Goal: Transaction & Acquisition: Book appointment/travel/reservation

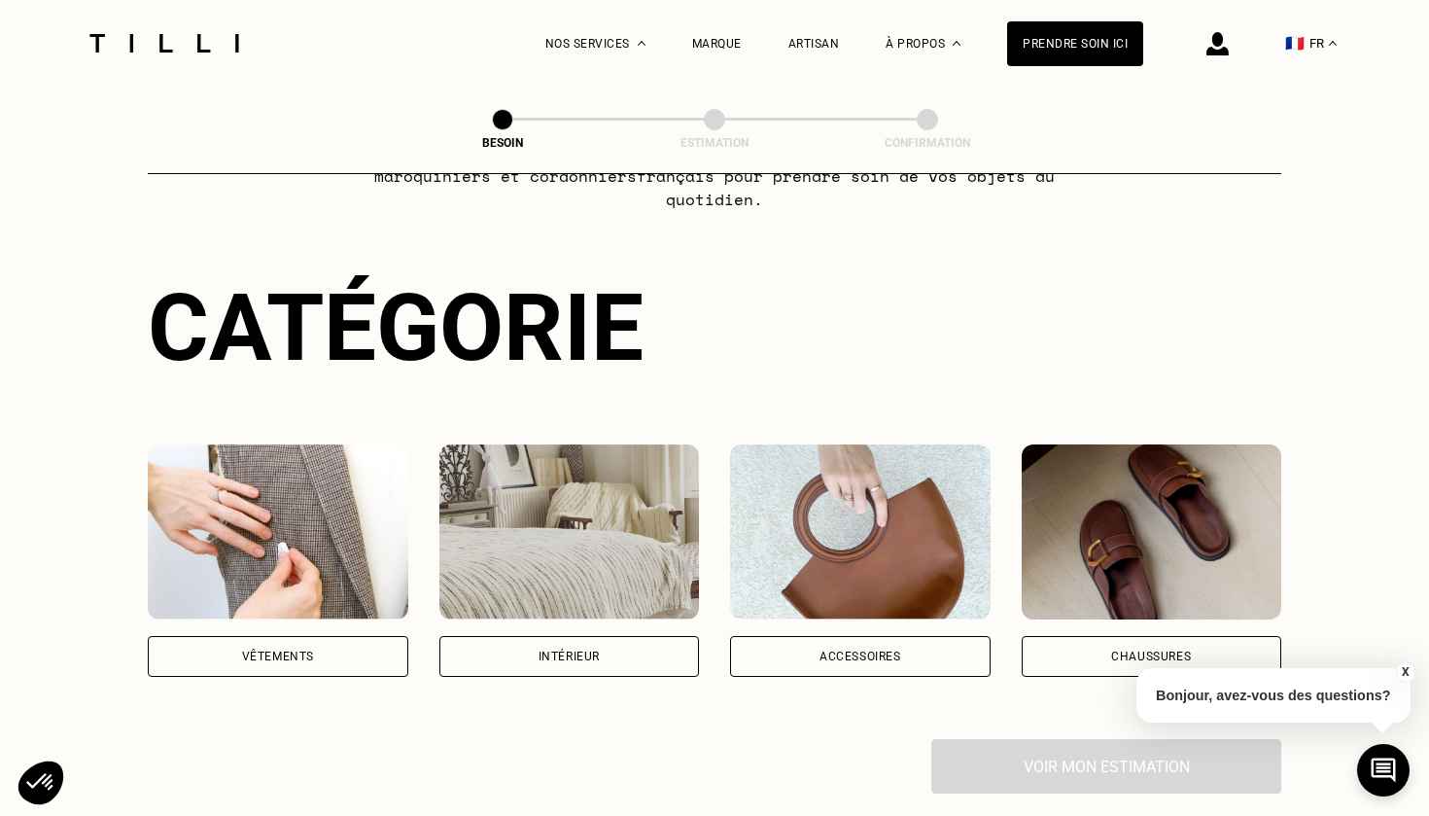
scroll to position [148, 0]
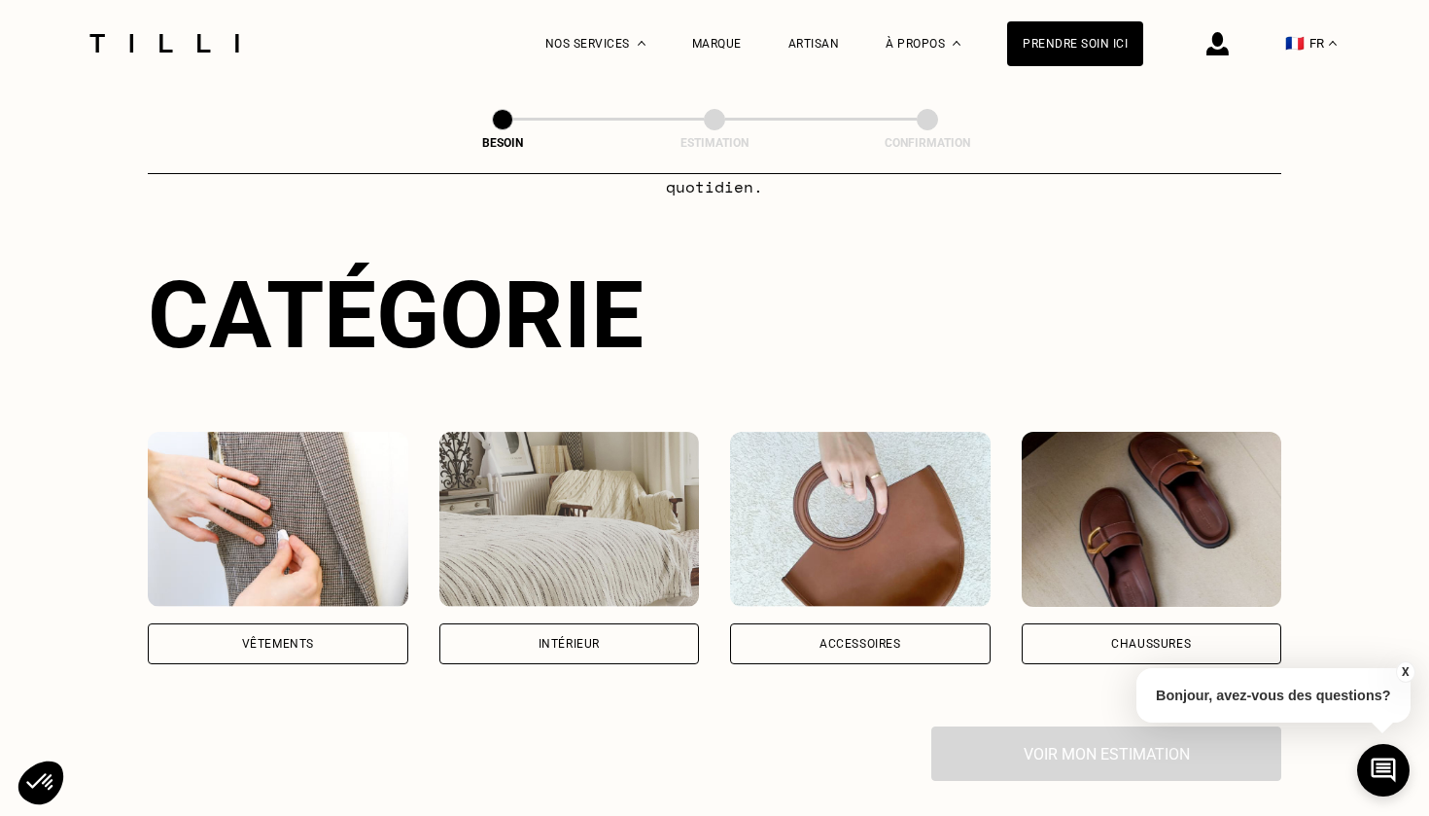
click at [554, 623] on div "Intérieur" at bounding box center [570, 643] width 261 height 41
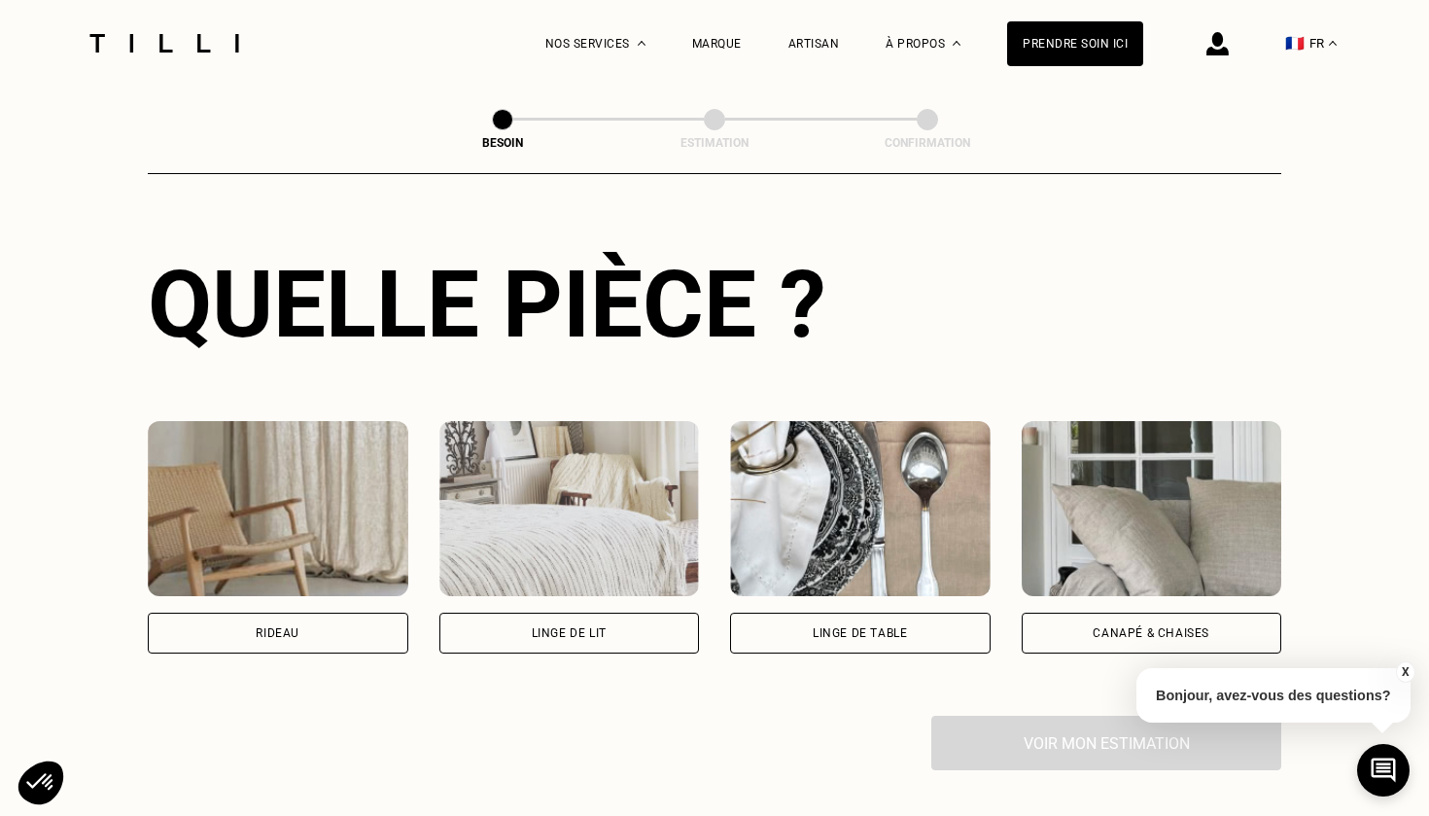
scroll to position [702, 0]
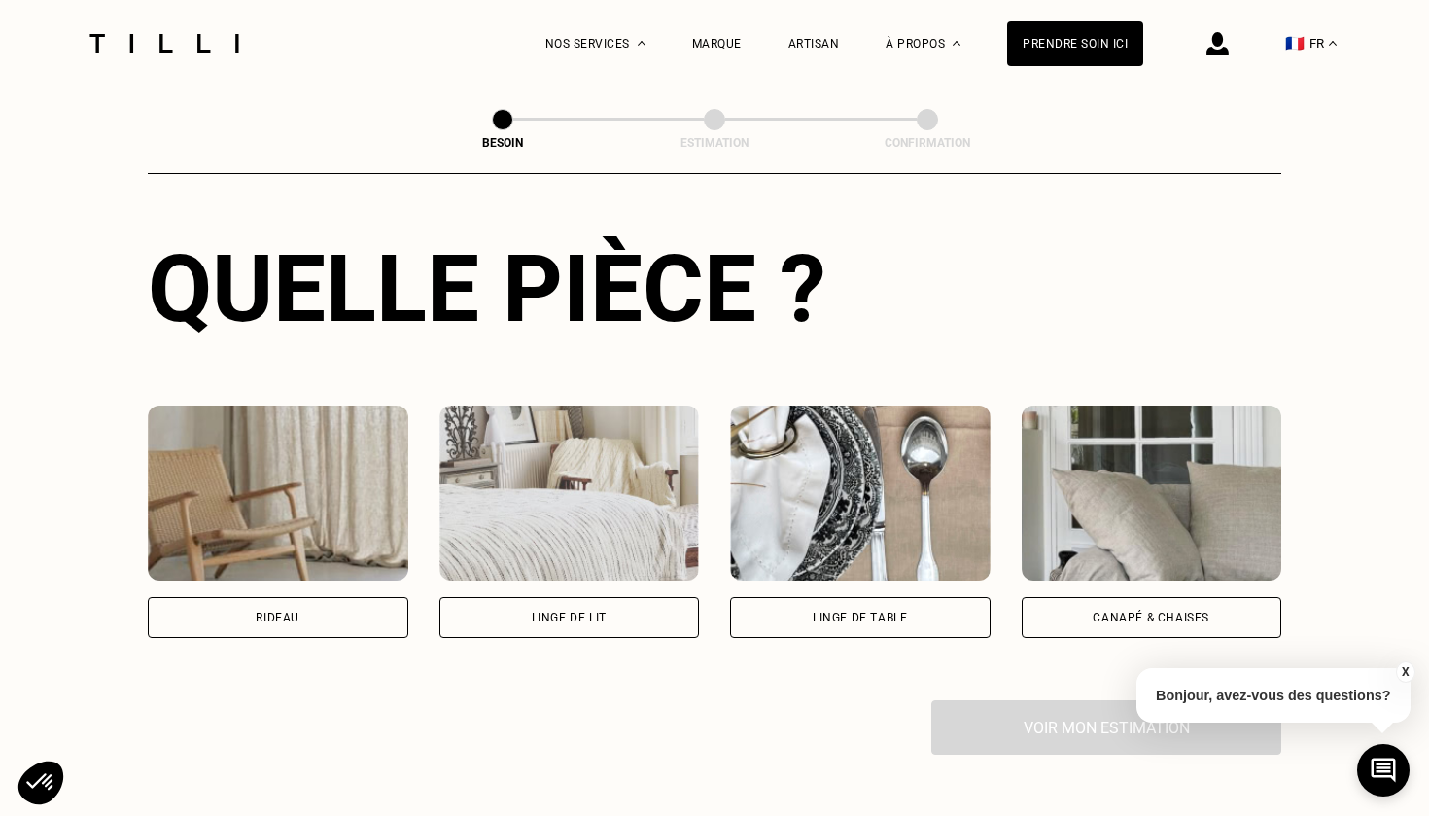
click at [372, 597] on div "Rideau" at bounding box center [278, 617] width 261 height 41
select select "FR"
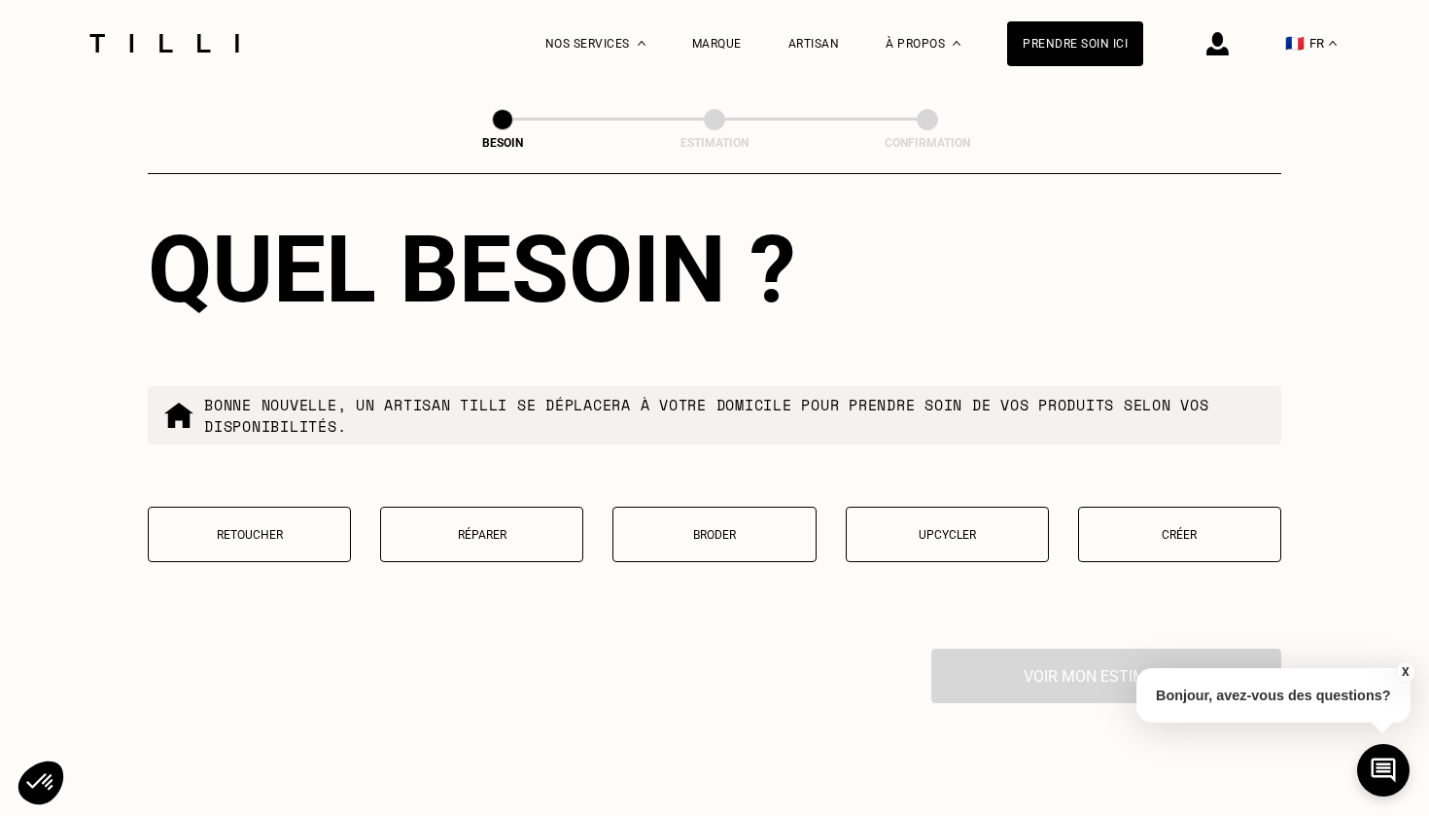
scroll to position [1729, 0]
click at [246, 529] on p "Retoucher" at bounding box center [250, 536] width 182 height 14
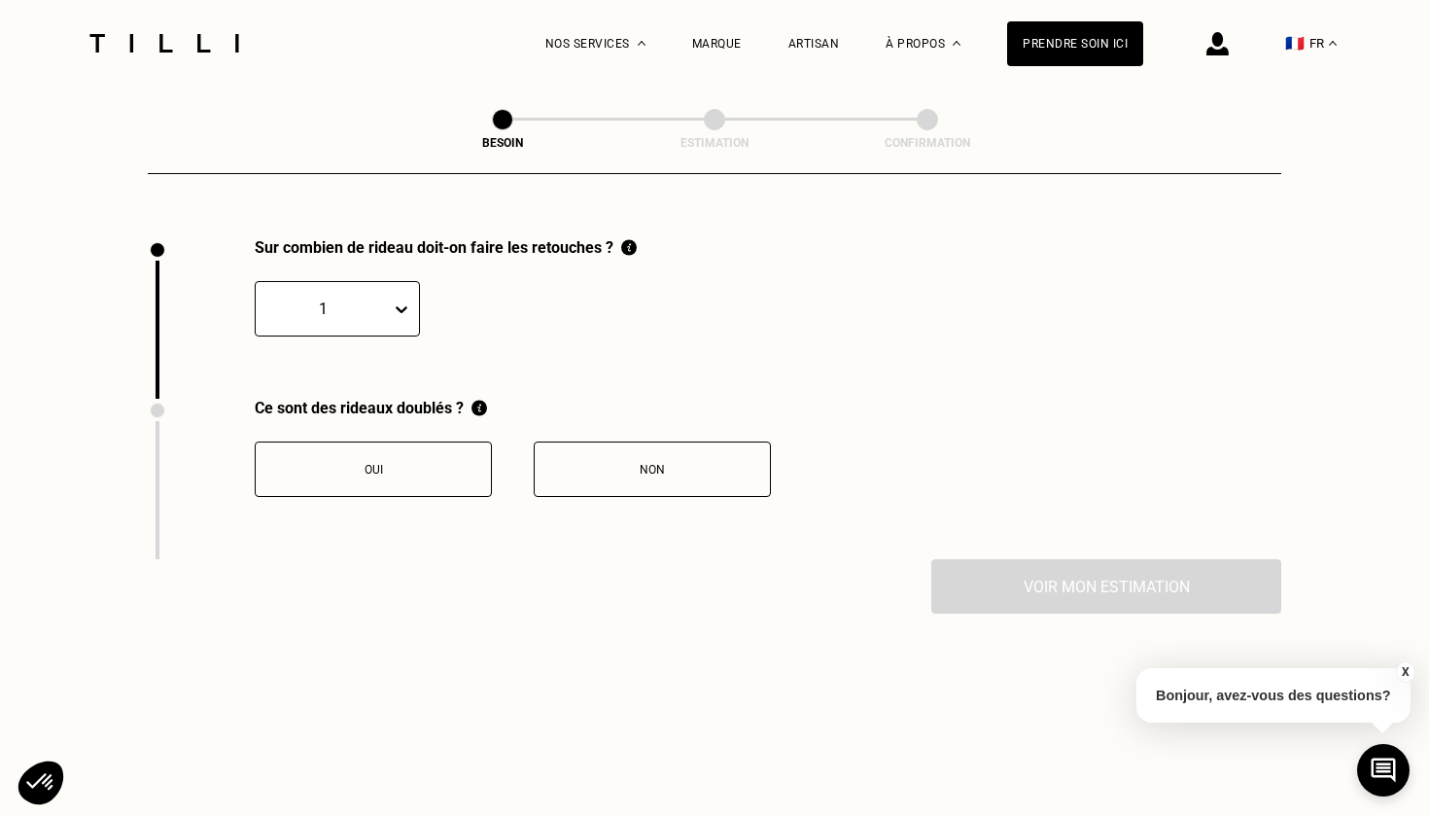
scroll to position [2144, 0]
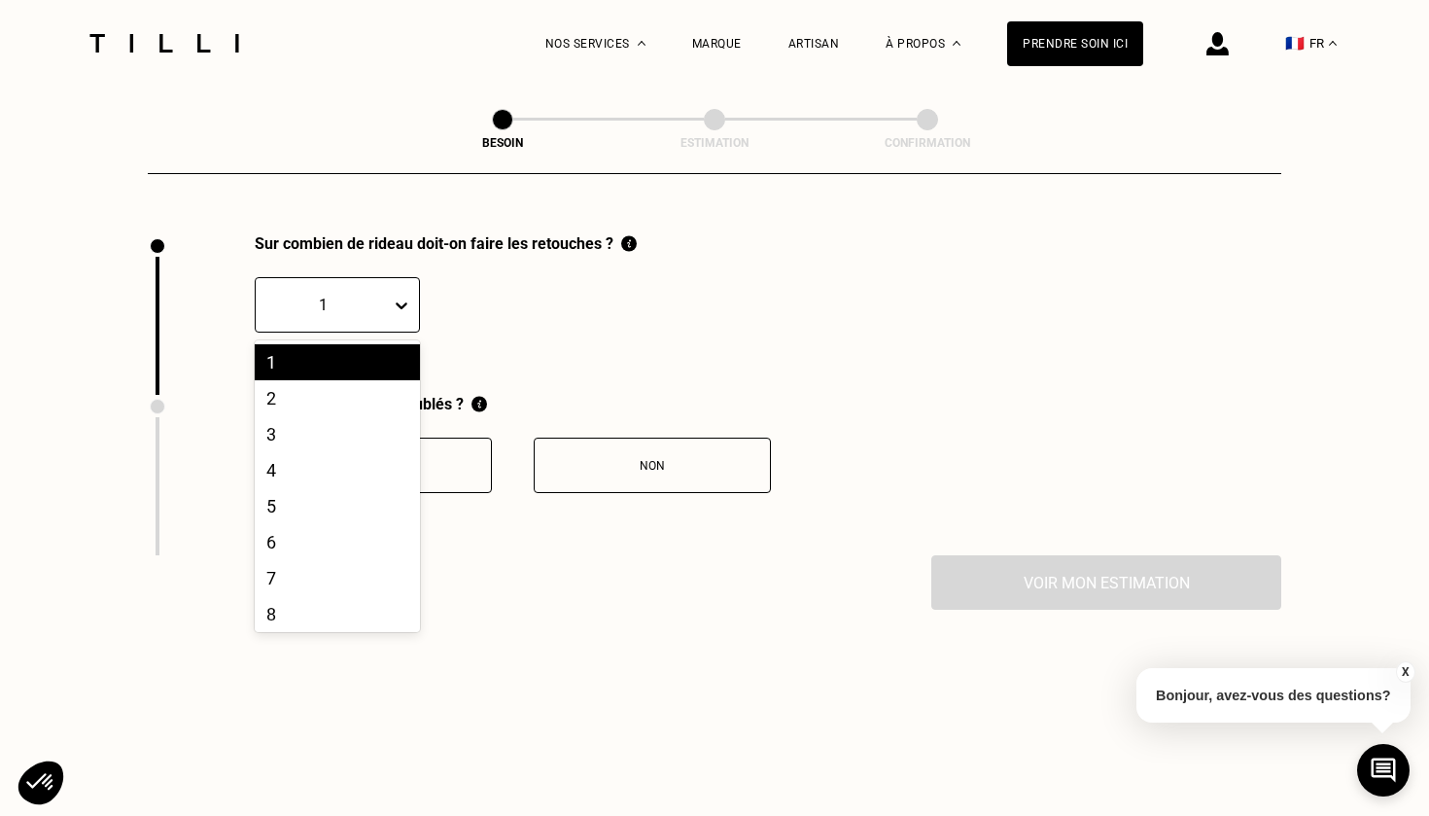
click at [396, 296] on icon at bounding box center [401, 305] width 19 height 19
click at [326, 600] on div "8" at bounding box center [337, 614] width 165 height 36
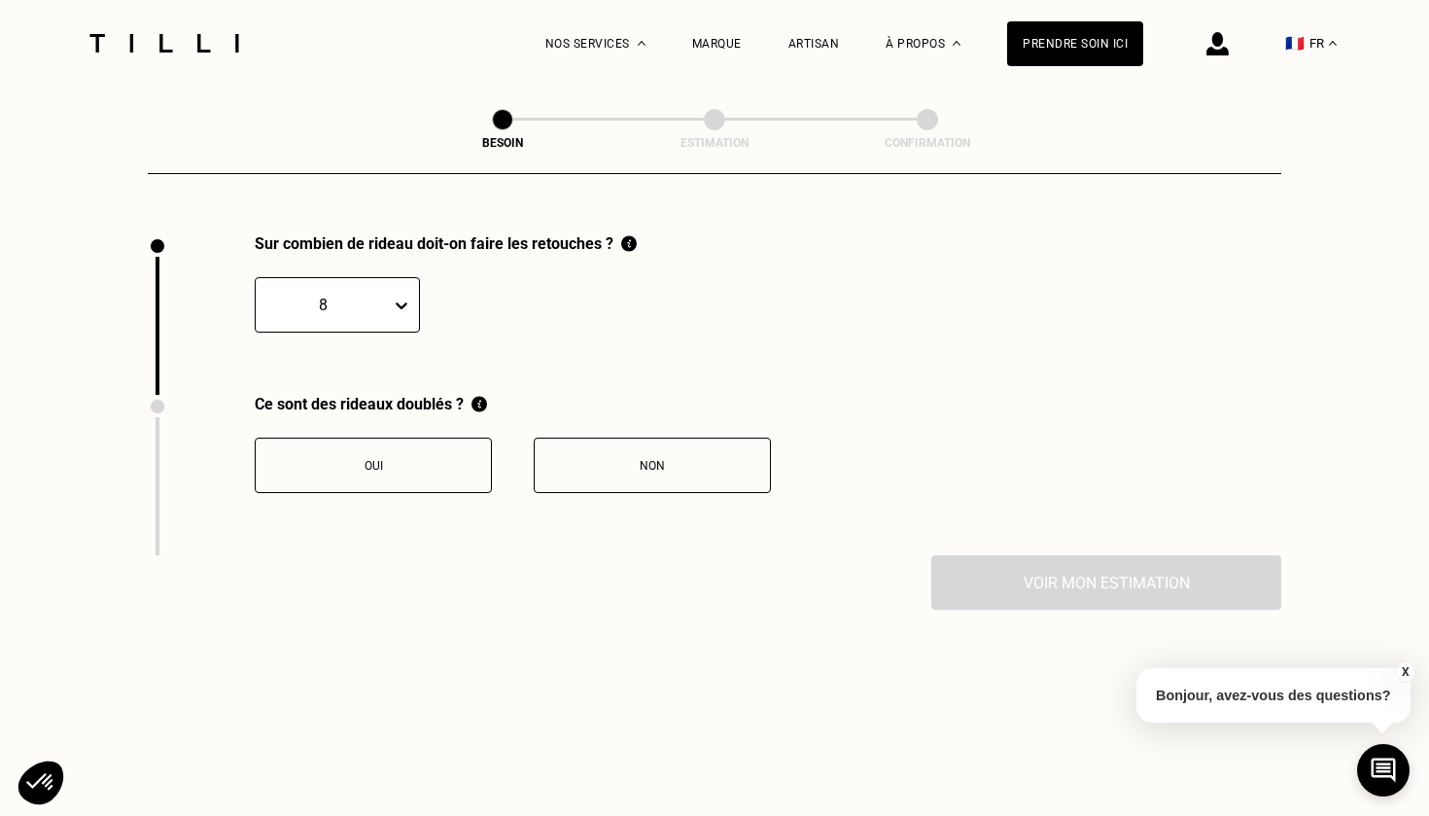
click at [581, 459] on div "Non" at bounding box center [653, 466] width 216 height 14
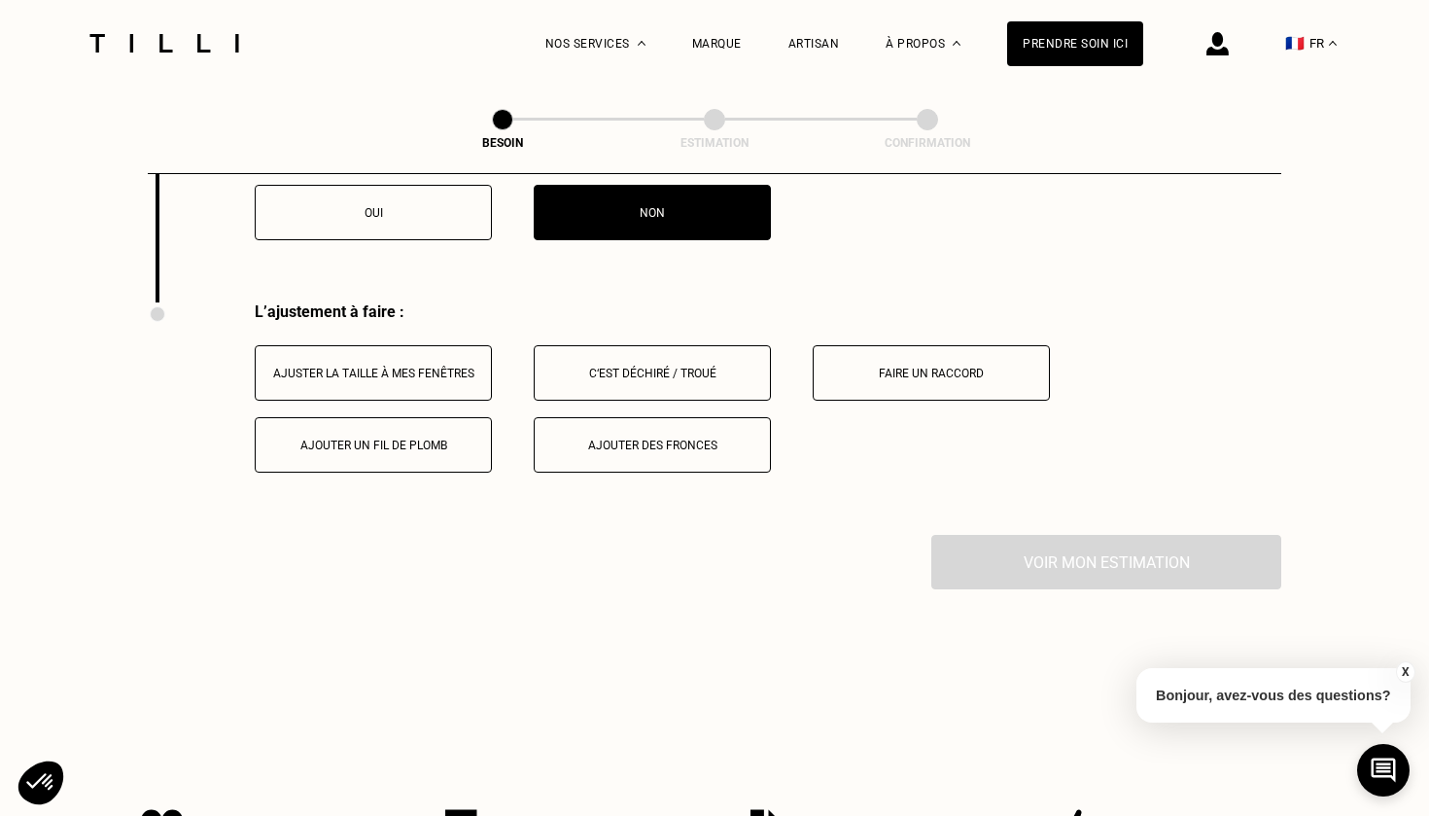
scroll to position [2465, 0]
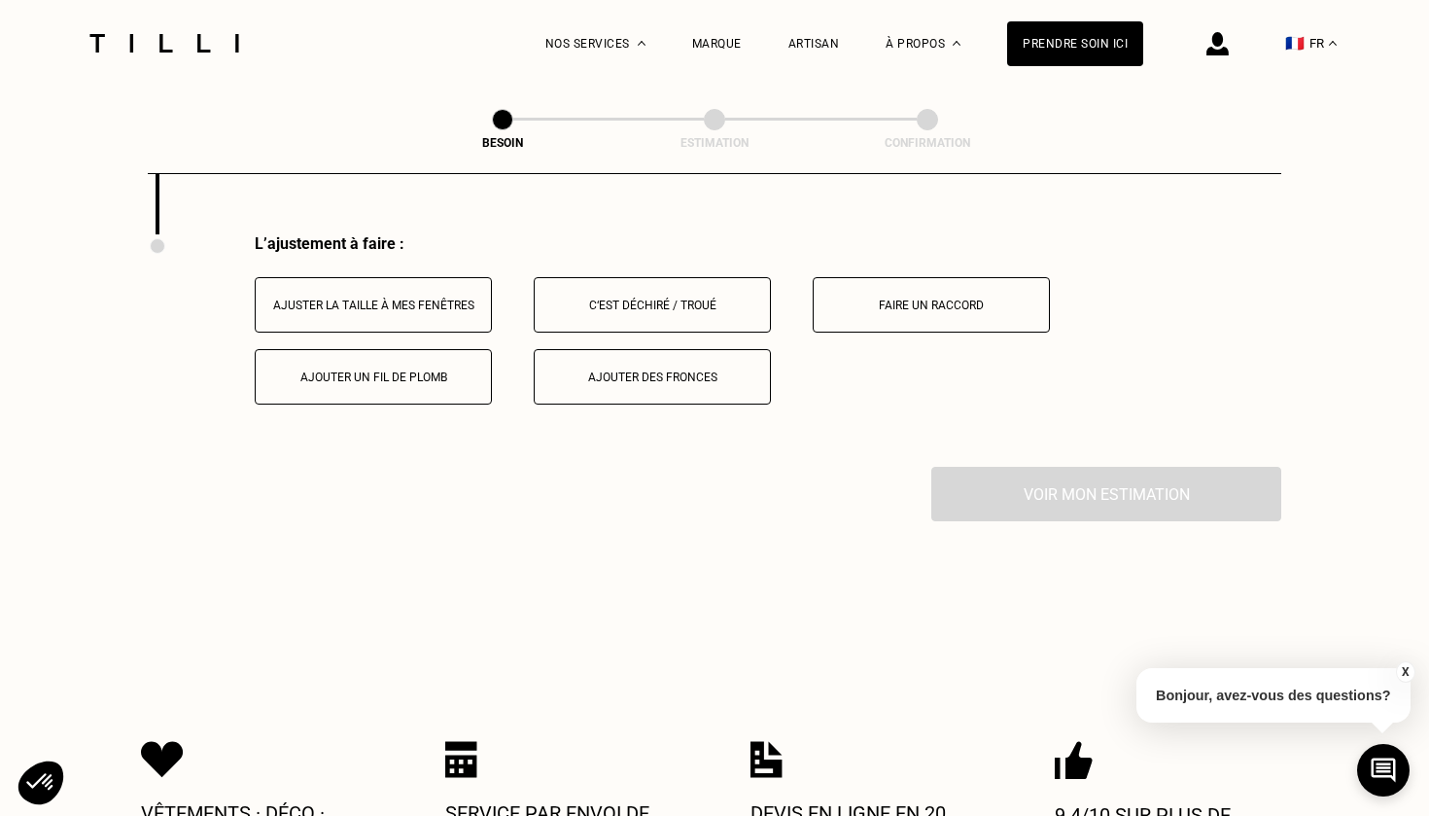
click at [390, 278] on button "Ajuster la taille à mes fenêtres" at bounding box center [373, 304] width 237 height 55
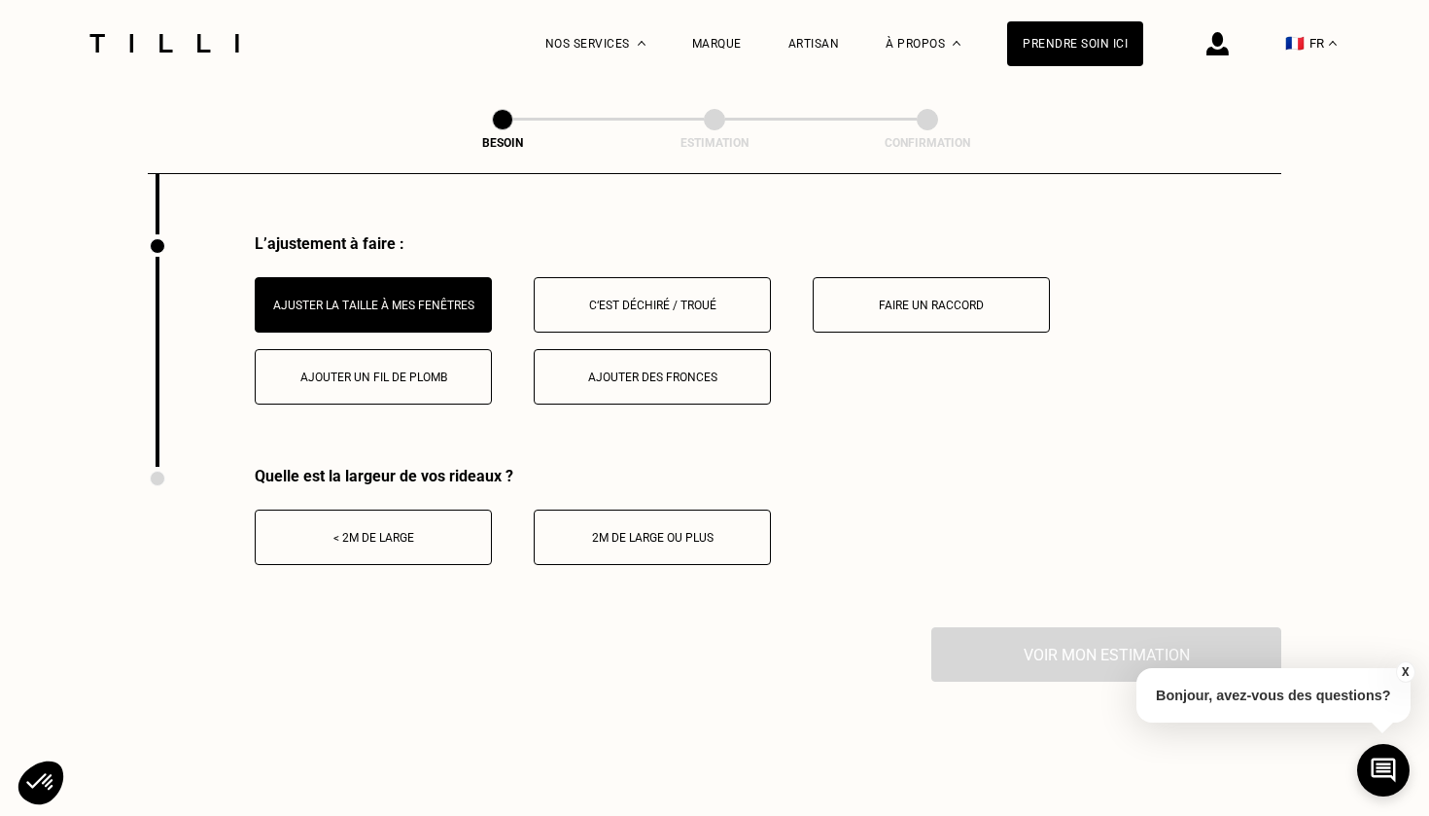
click at [402, 531] on div "< 2m de large" at bounding box center [373, 538] width 216 height 14
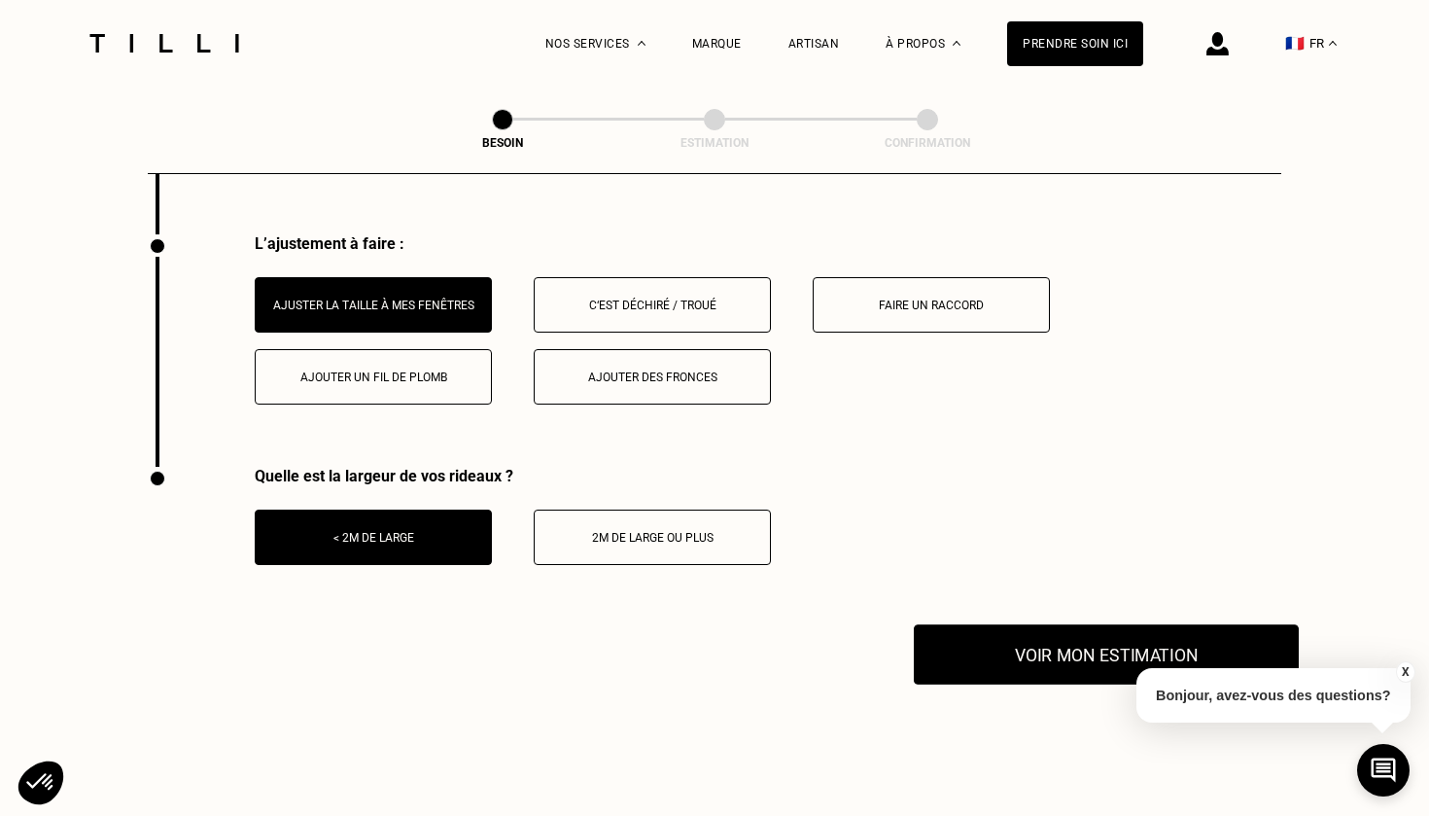
click at [1101, 637] on button "Voir mon estimation" at bounding box center [1106, 654] width 385 height 60
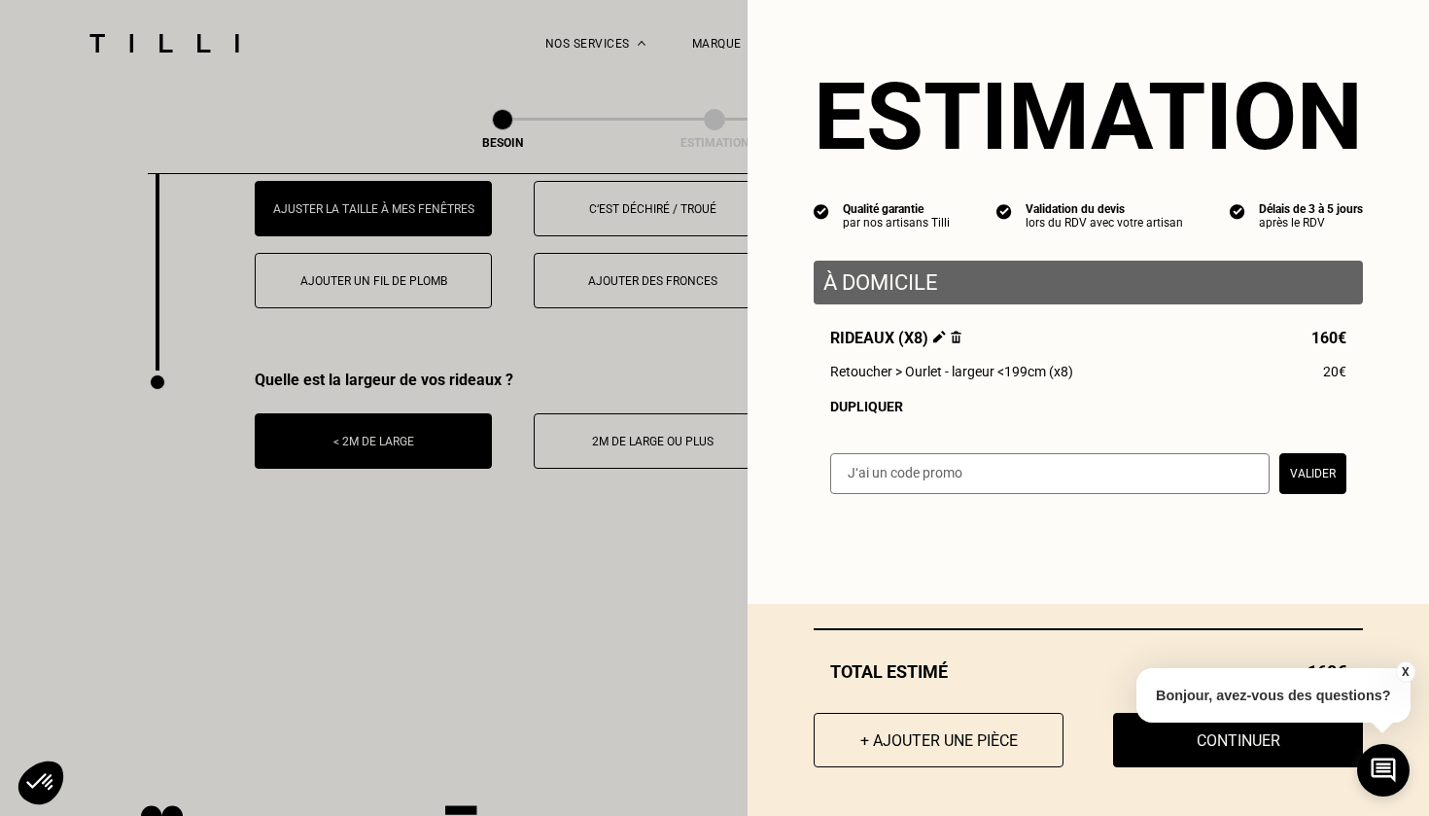
scroll to position [2568, 0]
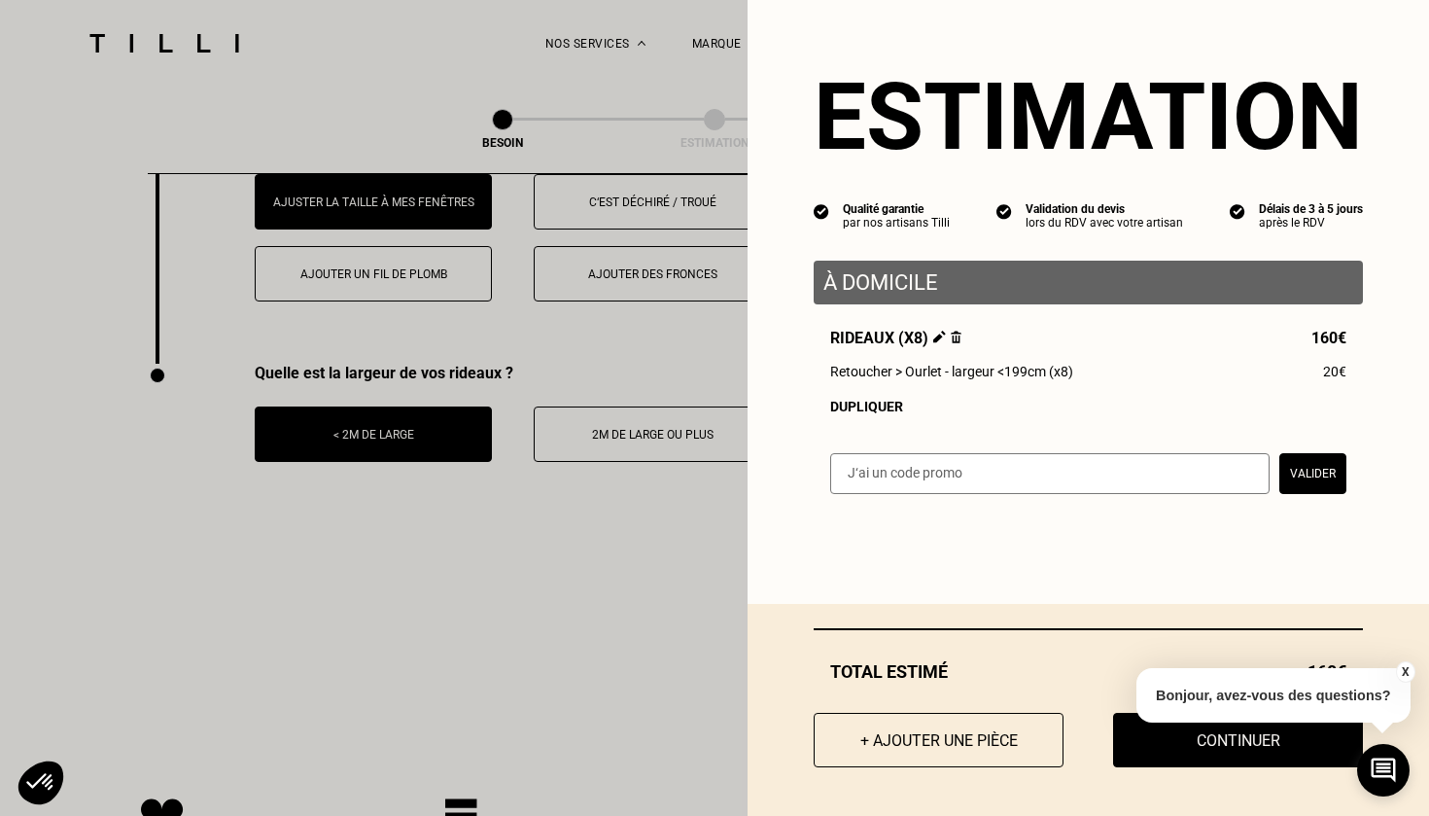
click at [1313, 474] on button "Valider" at bounding box center [1313, 473] width 67 height 41
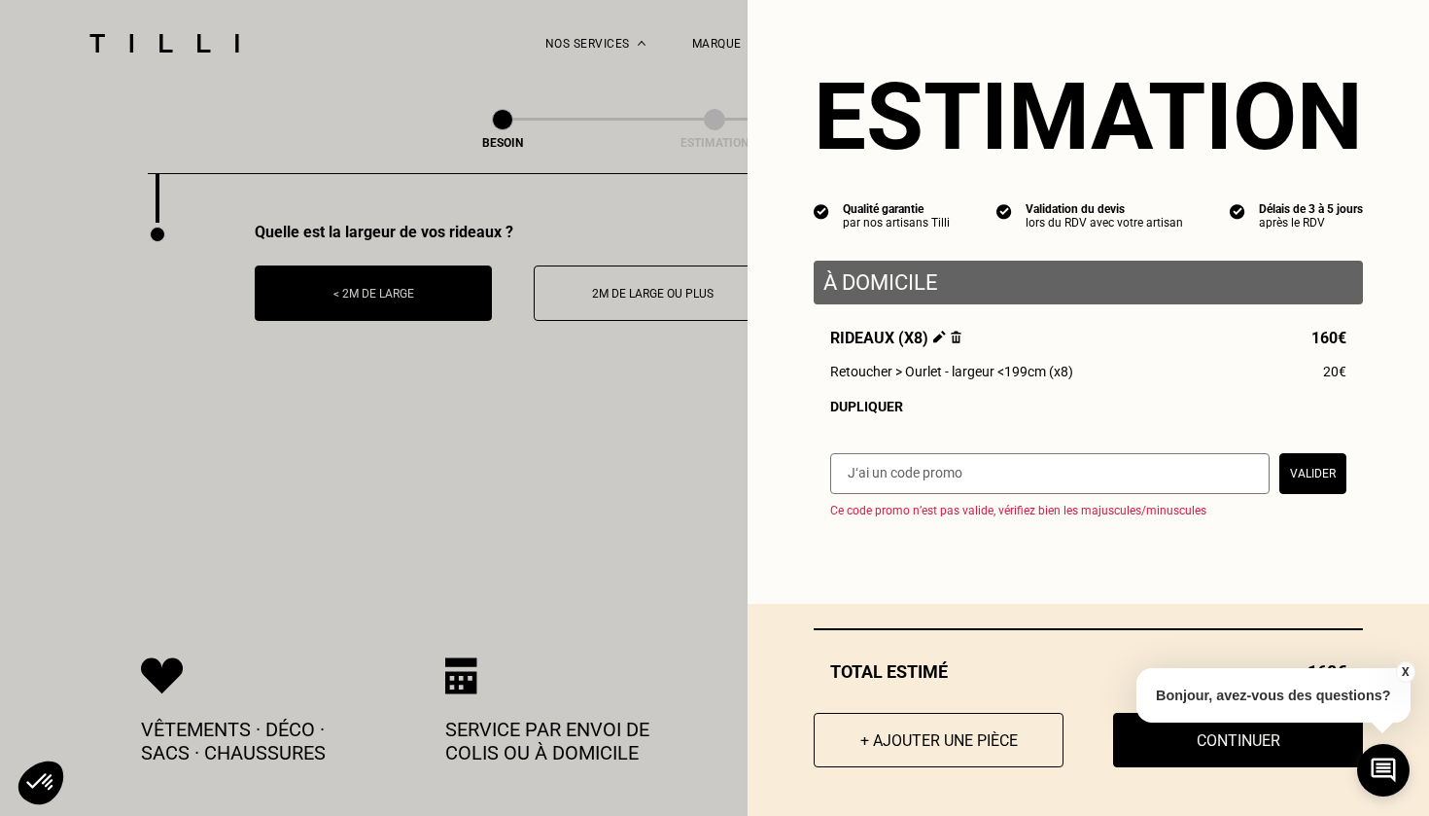
scroll to position [2712, 0]
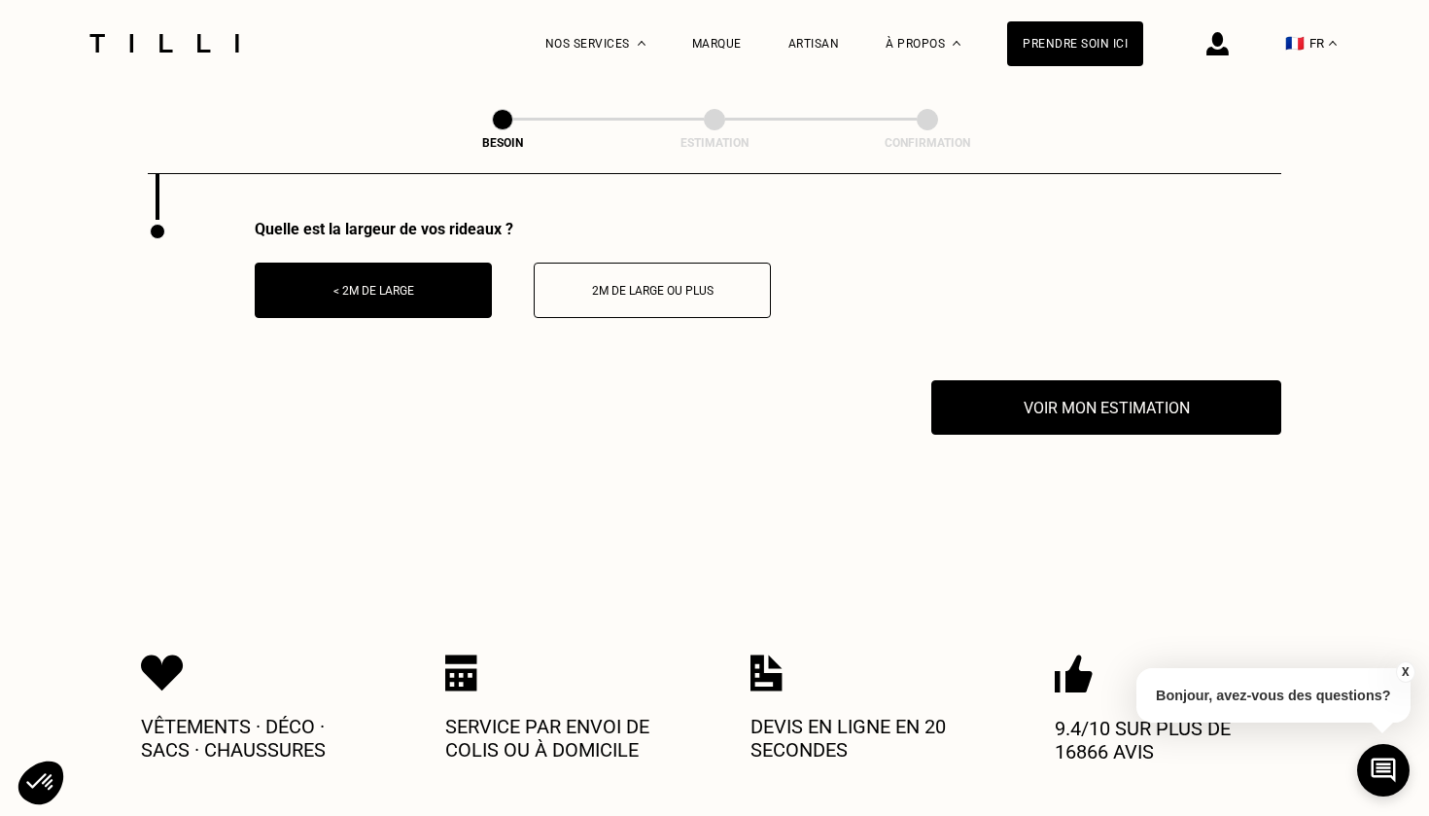
click at [1403, 672] on button "X" at bounding box center [1404, 671] width 19 height 21
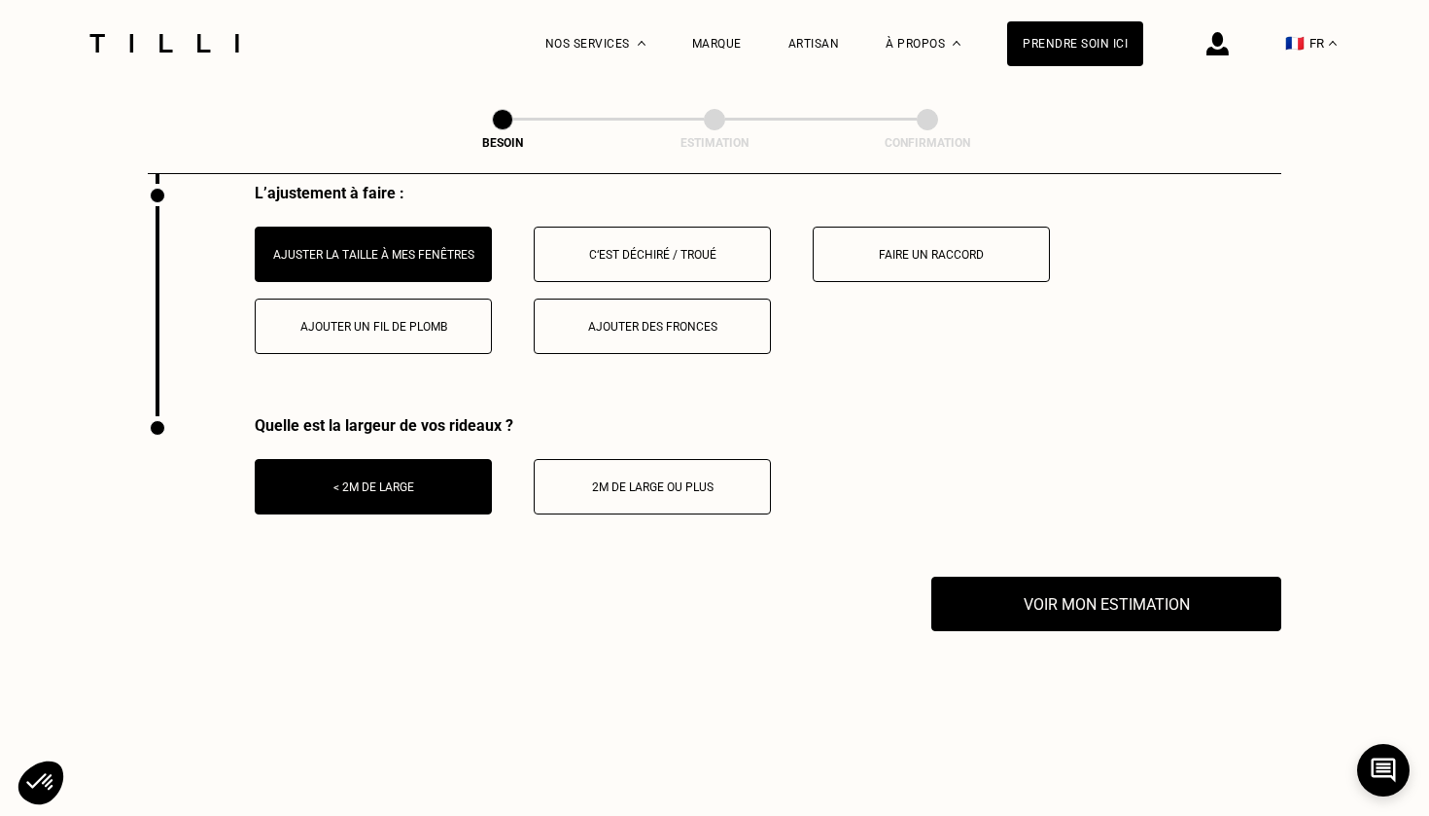
scroll to position [2367, 0]
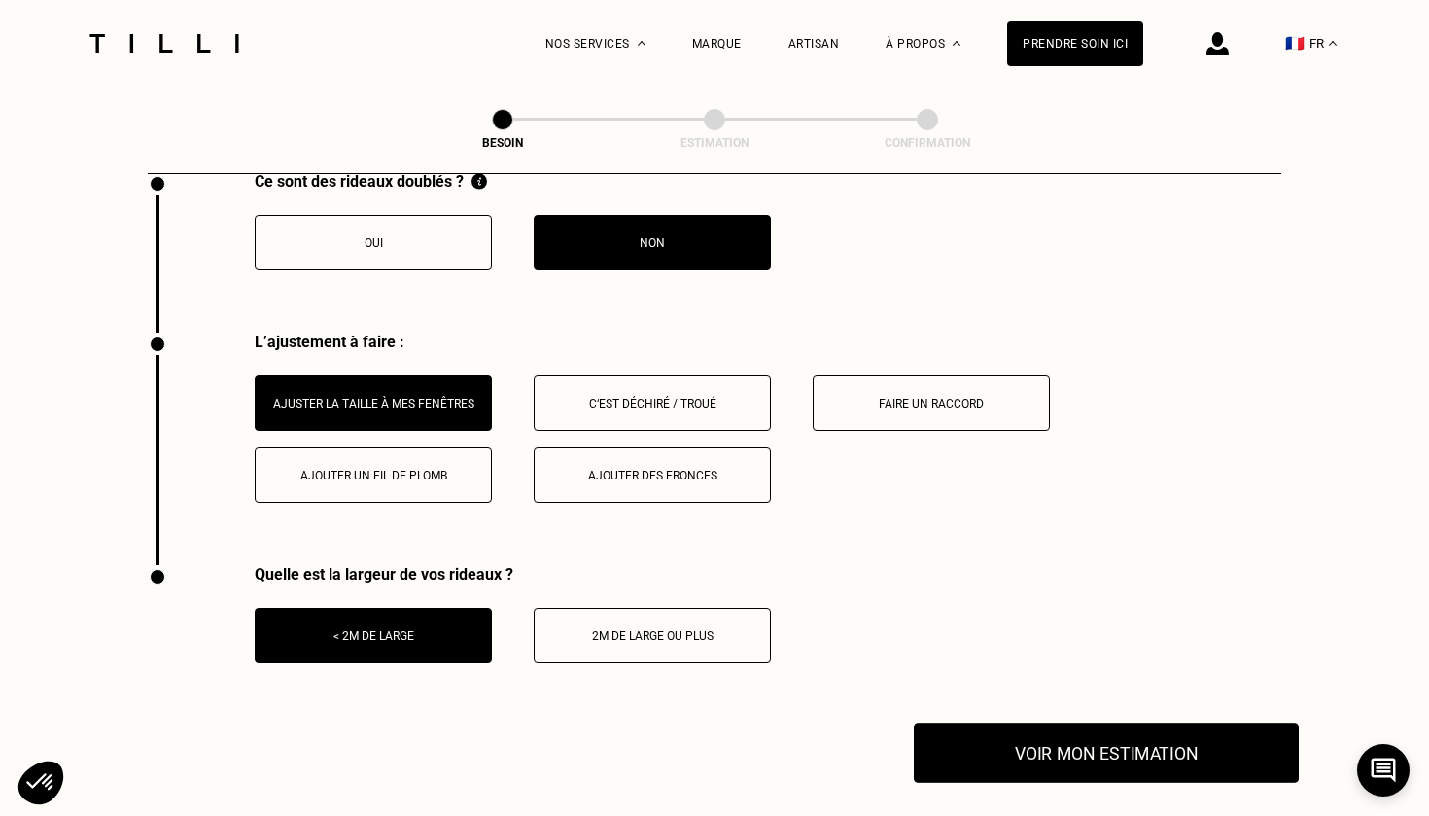
click at [1129, 743] on button "Voir mon estimation" at bounding box center [1106, 752] width 385 height 60
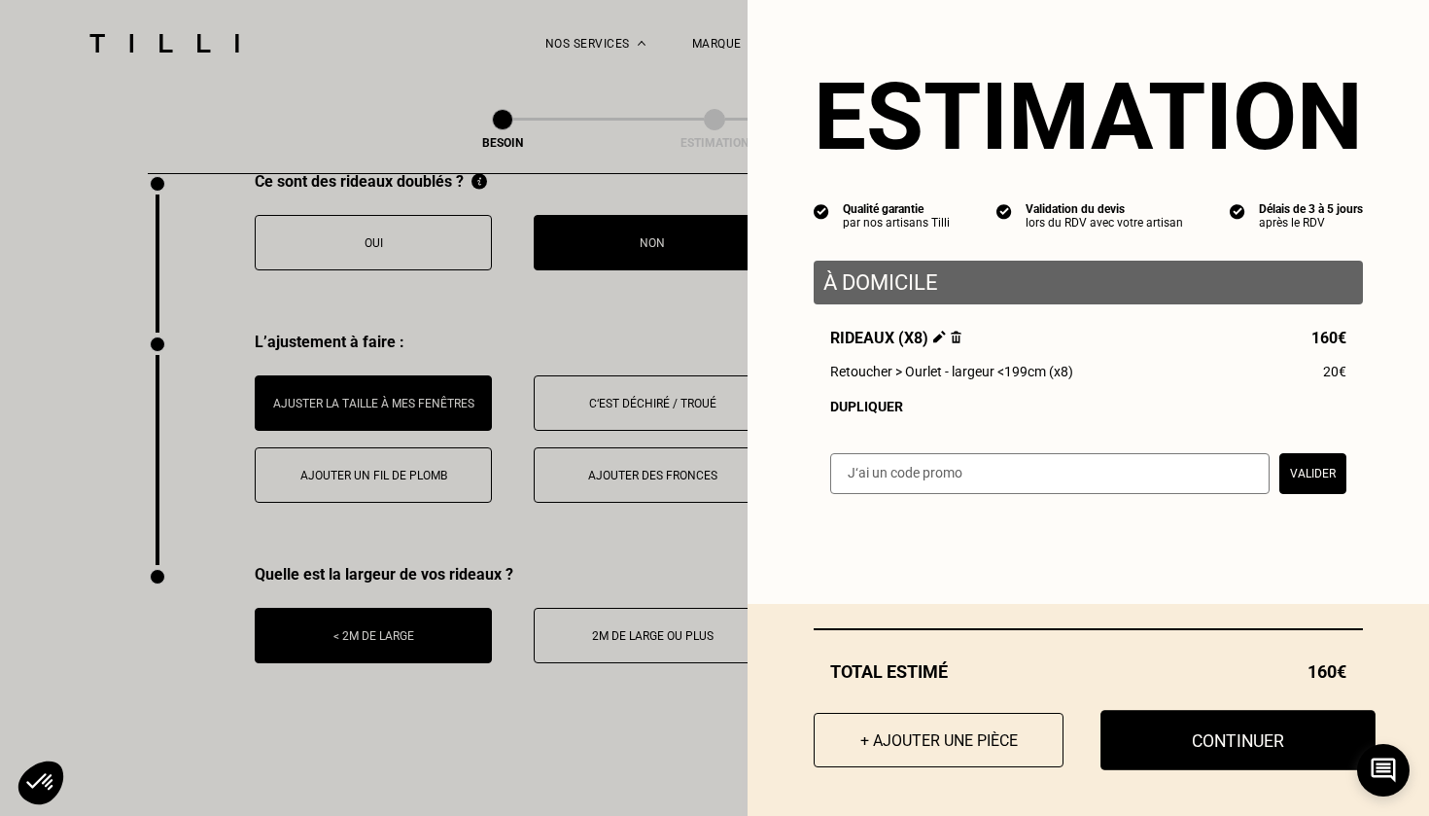
click at [1144, 741] on button "Continuer" at bounding box center [1238, 740] width 275 height 60
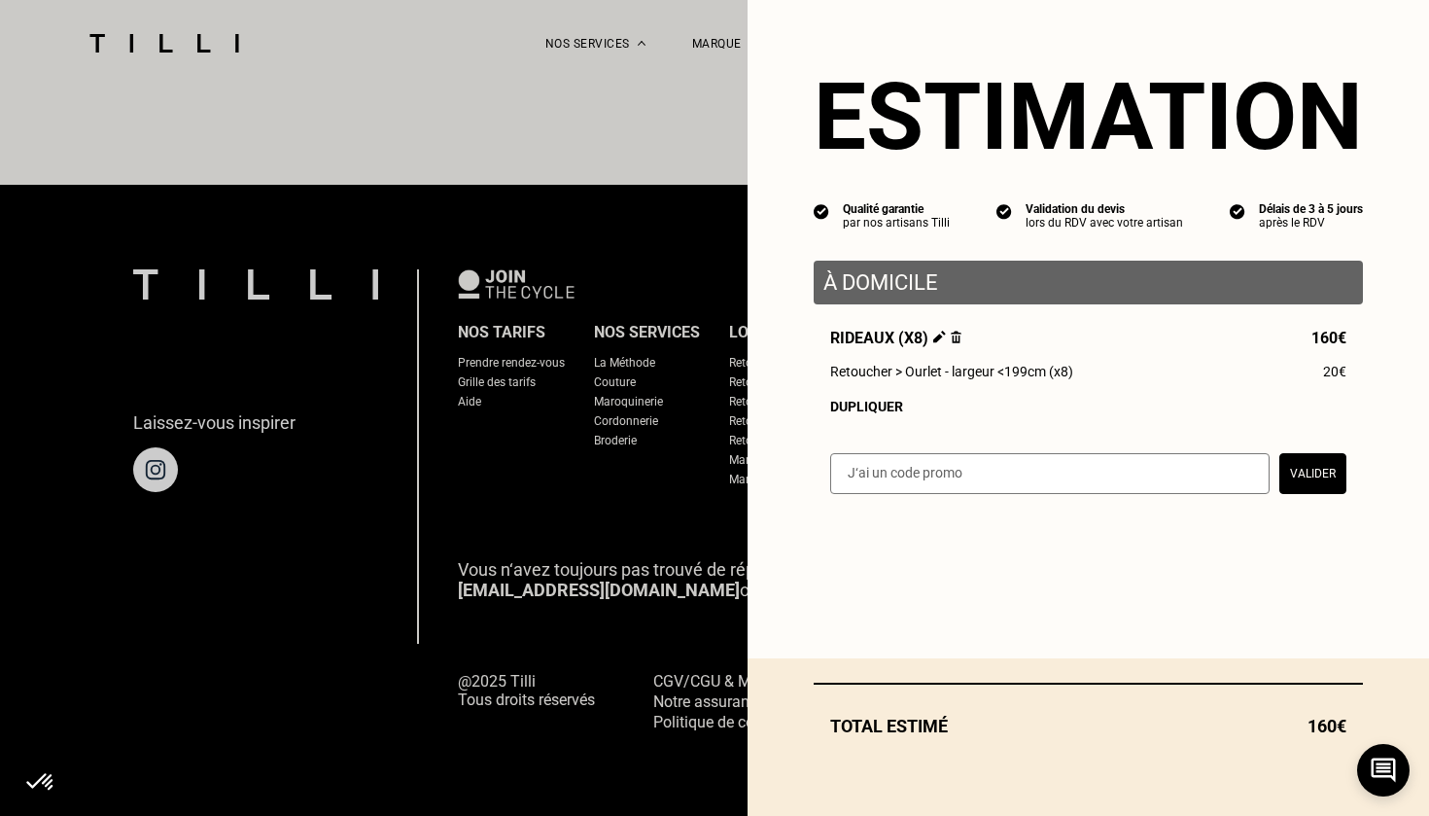
scroll to position [1150, 0]
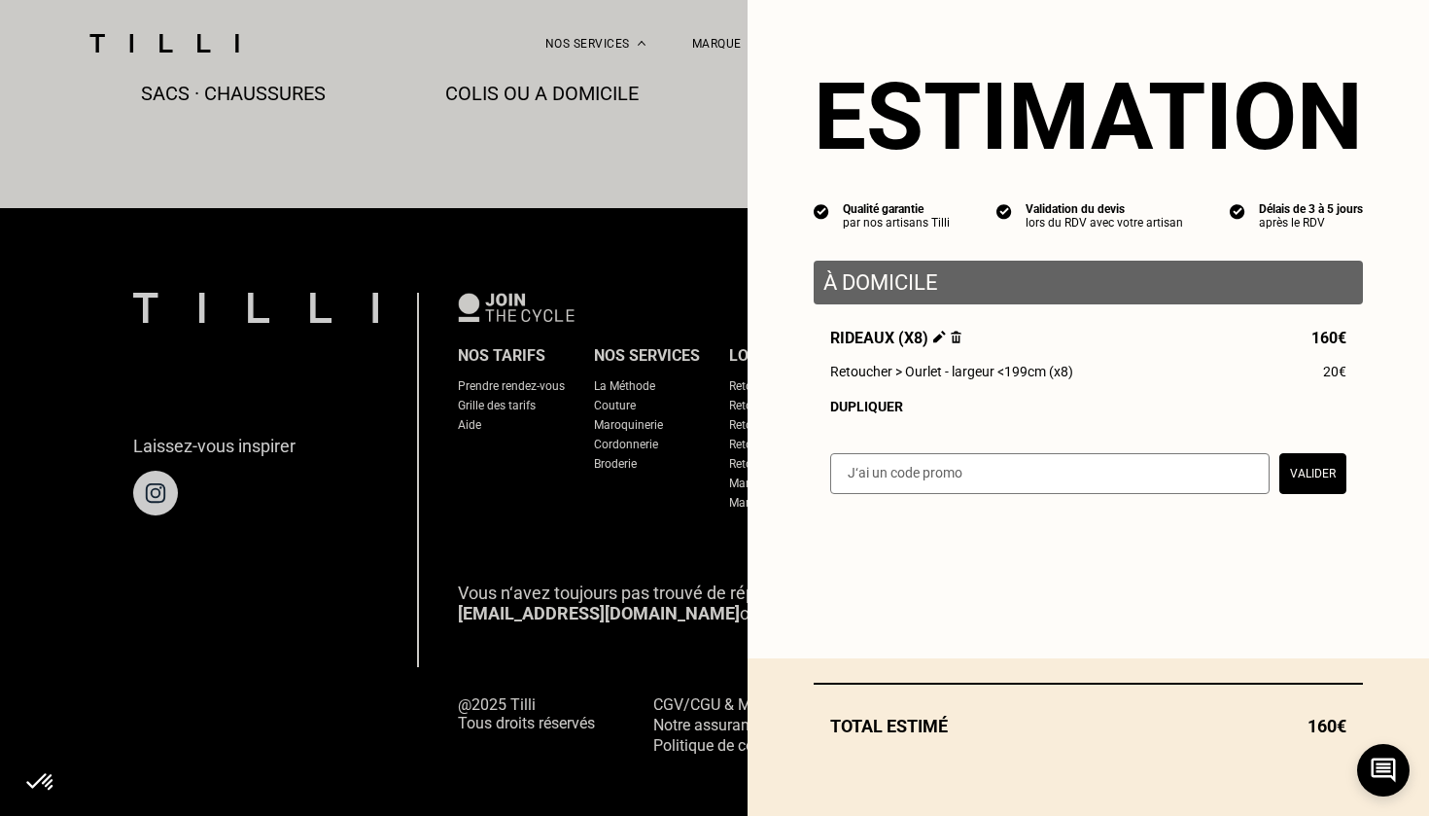
select select "FR"
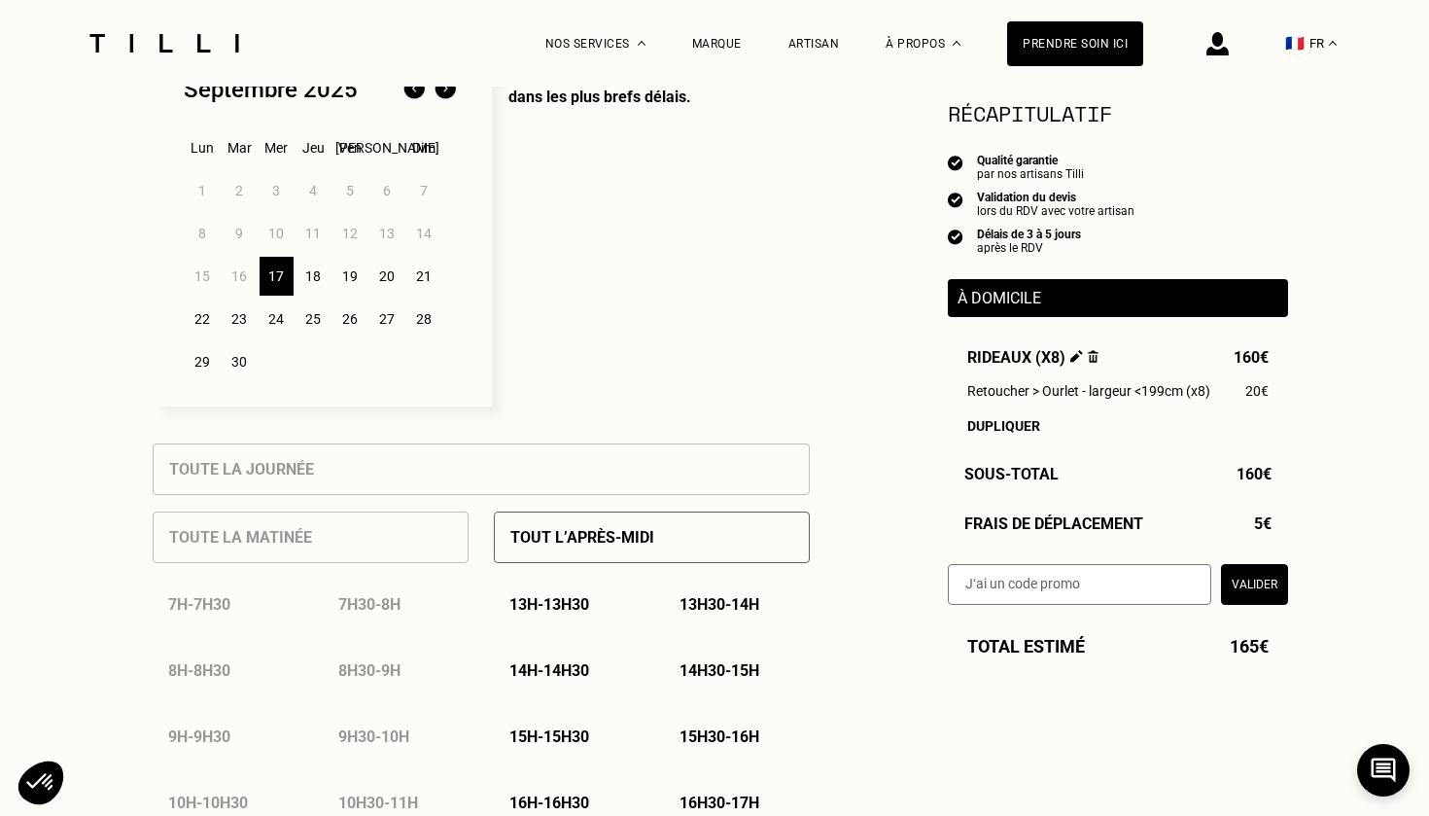
scroll to position [478, 0]
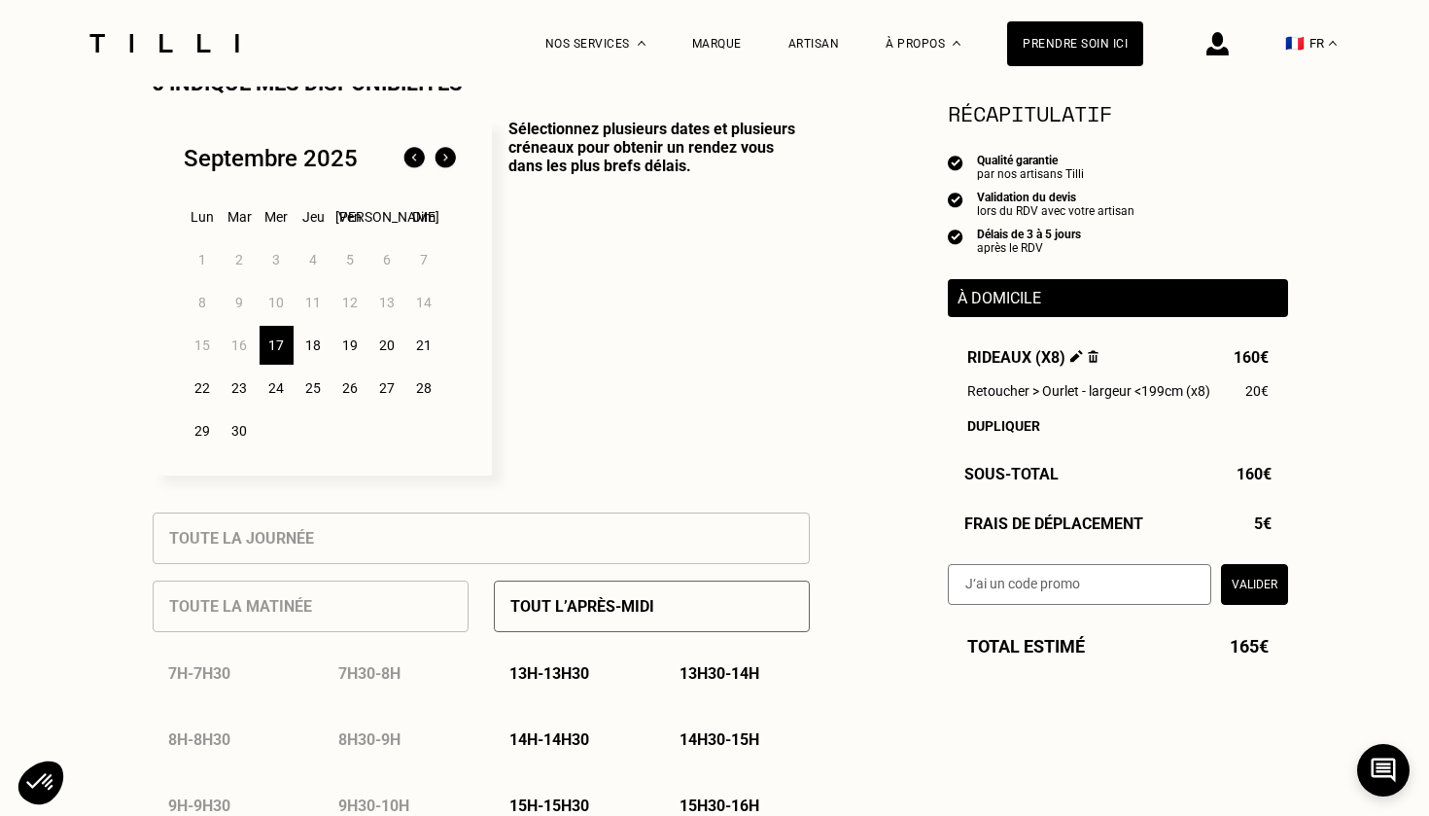
click at [277, 380] on div "24" at bounding box center [277, 388] width 34 height 39
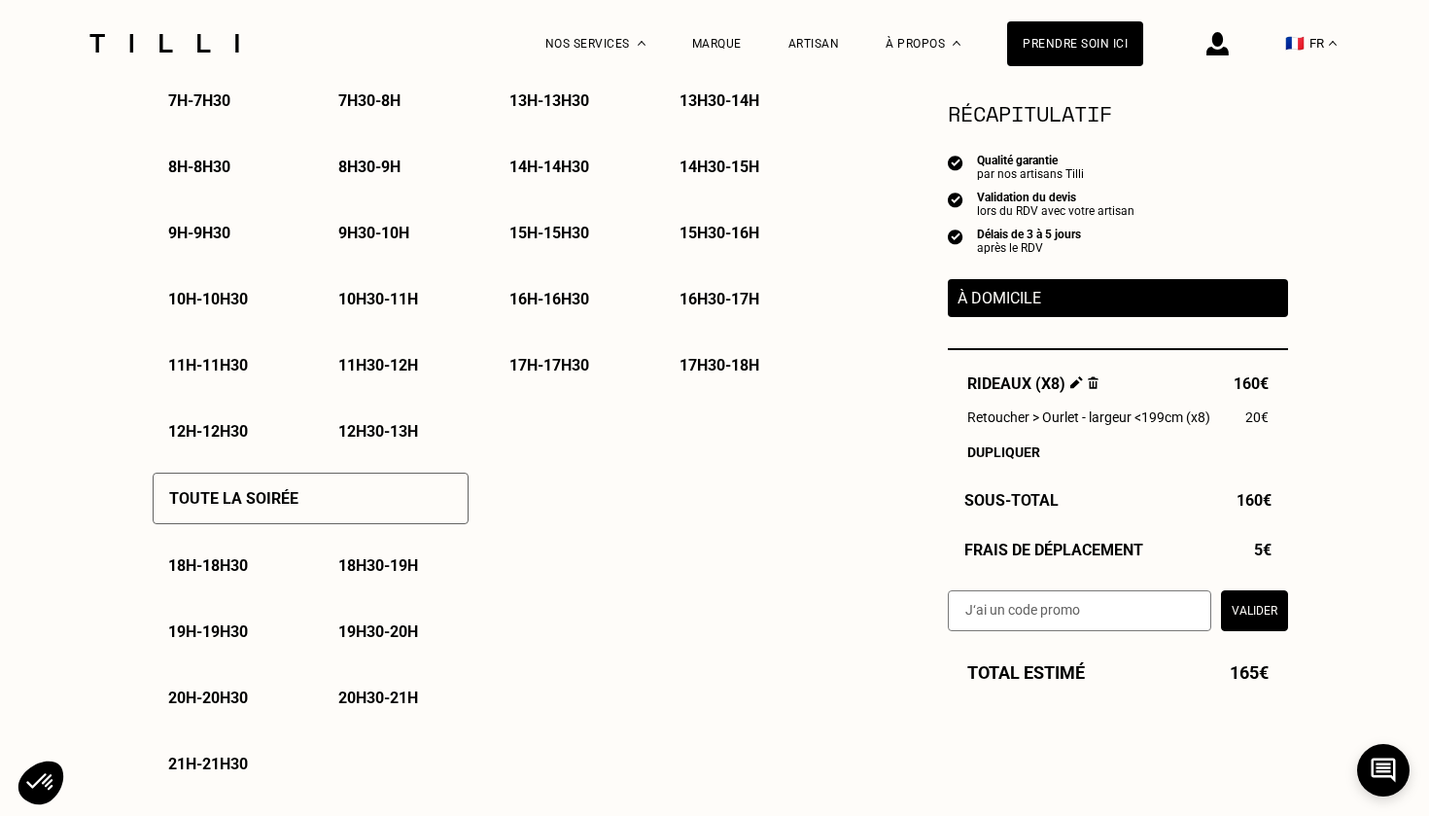
scroll to position [1088, 0]
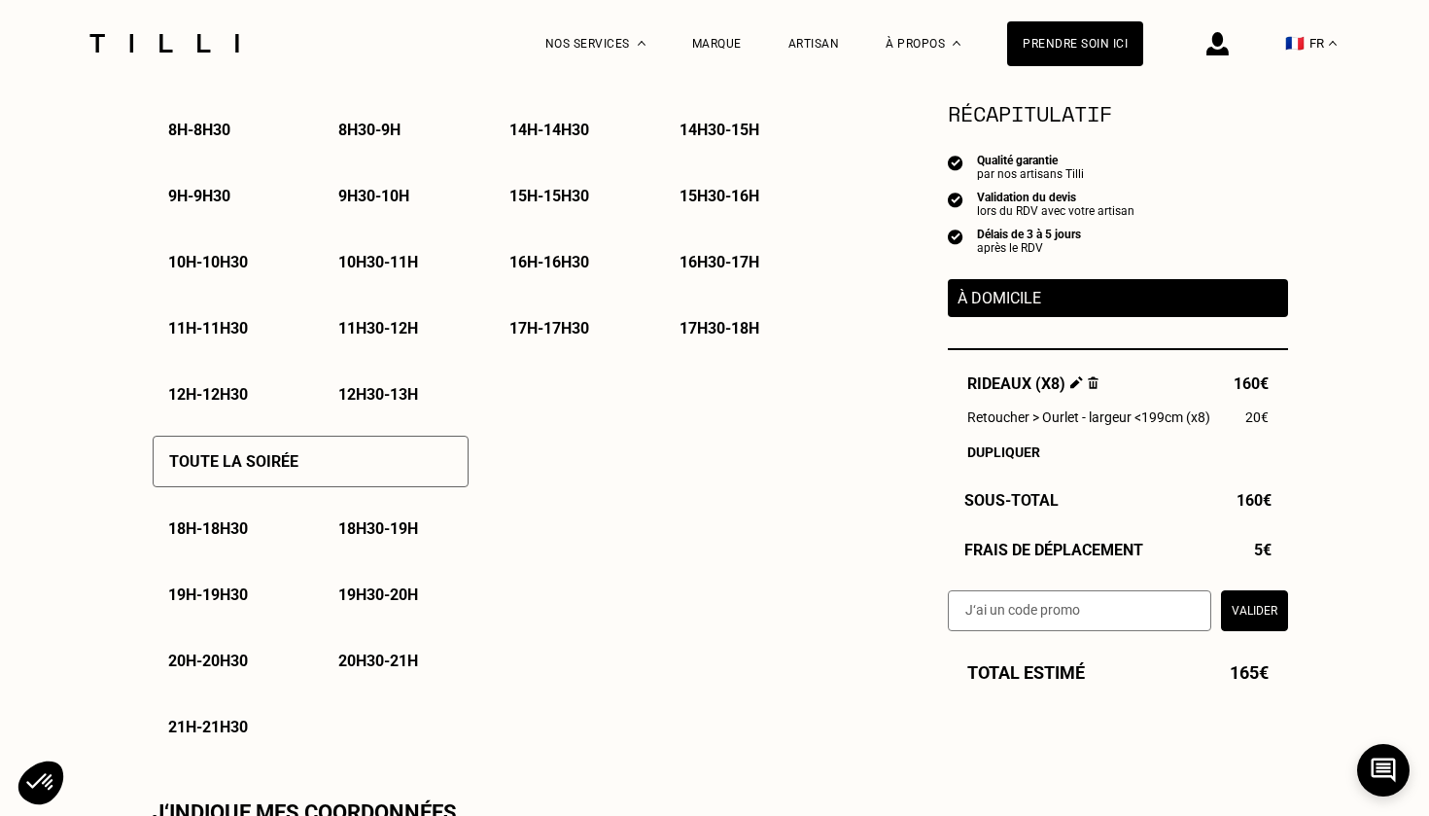
click at [367, 531] on p "18h30 - 19h" at bounding box center [378, 528] width 80 height 18
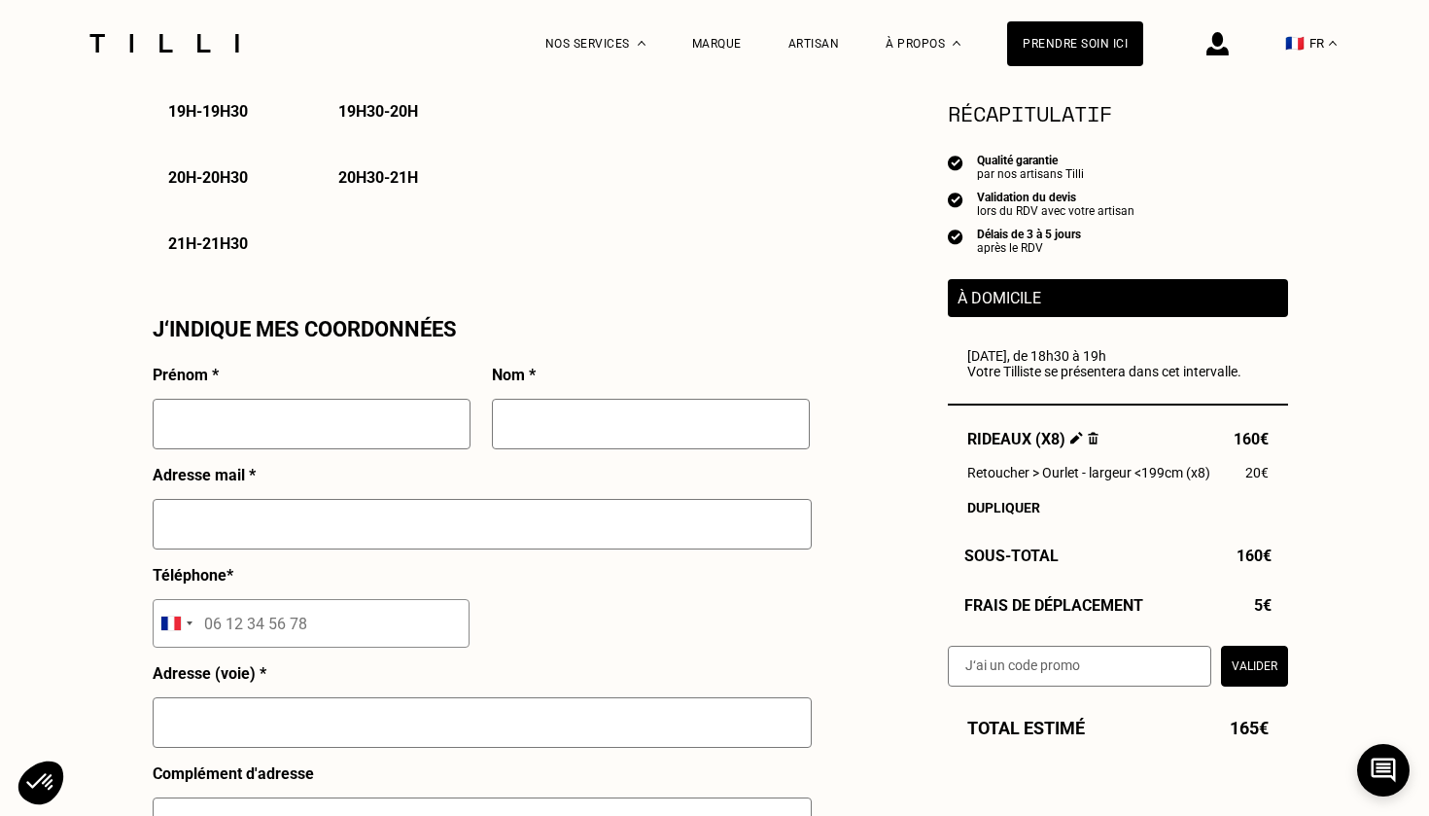
scroll to position [1633, 0]
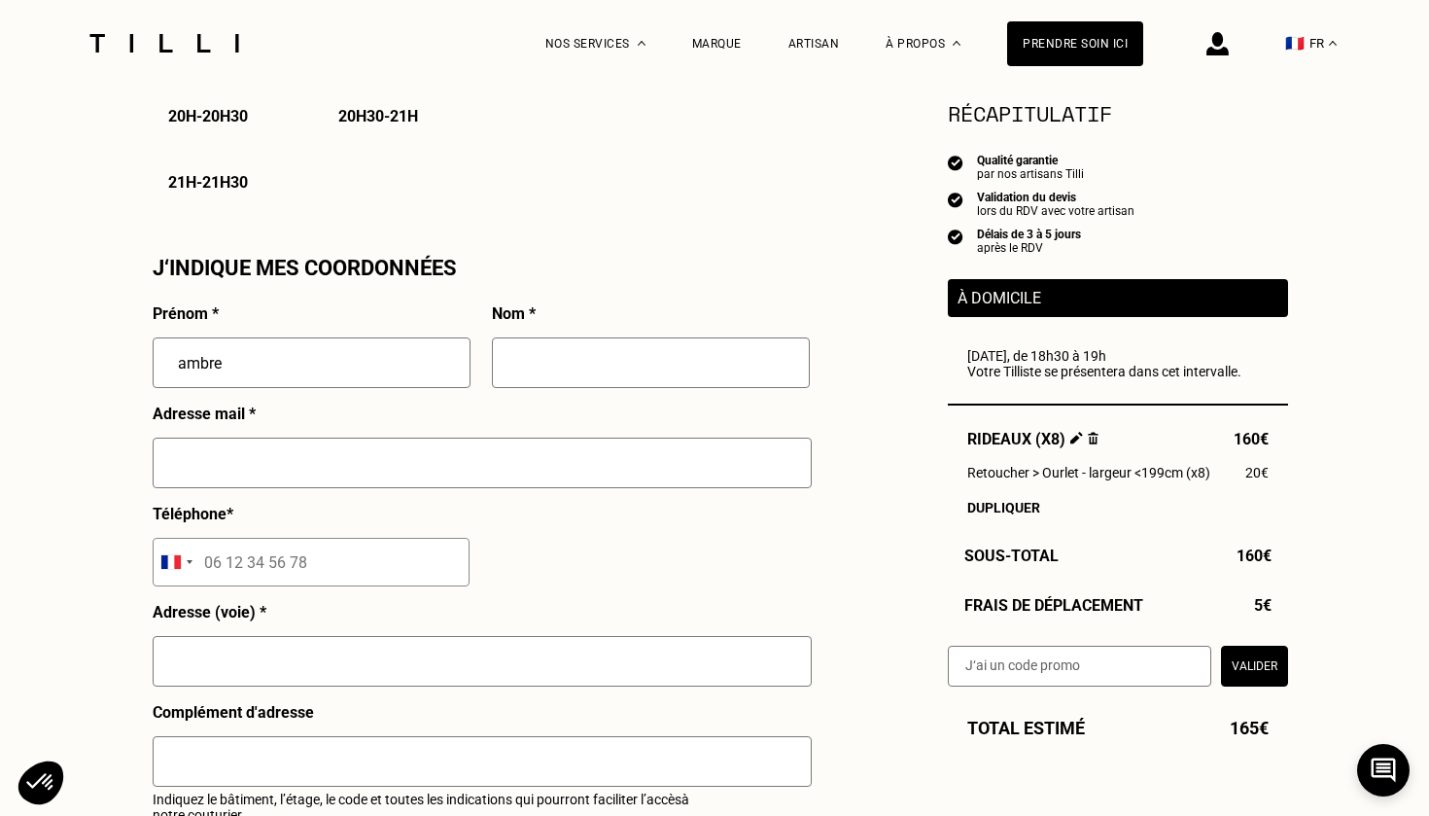
type input "ambre"
type input "mouhot"
type input "[EMAIL_ADDRESS][DOMAIN_NAME]"
click at [242, 558] on input "tel" at bounding box center [311, 562] width 317 height 49
type input "07 60 97 40 34"
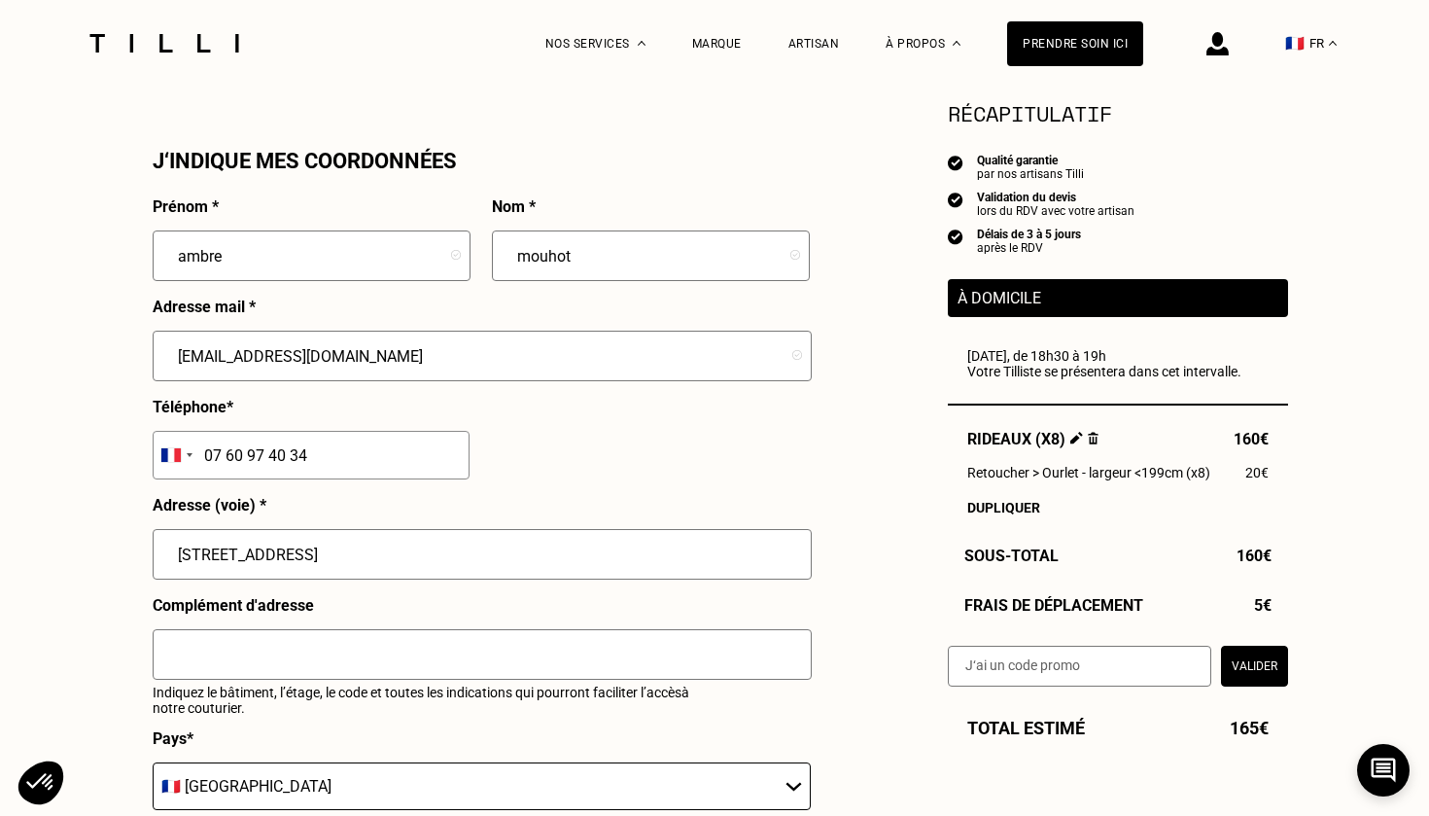
scroll to position [1761, 0]
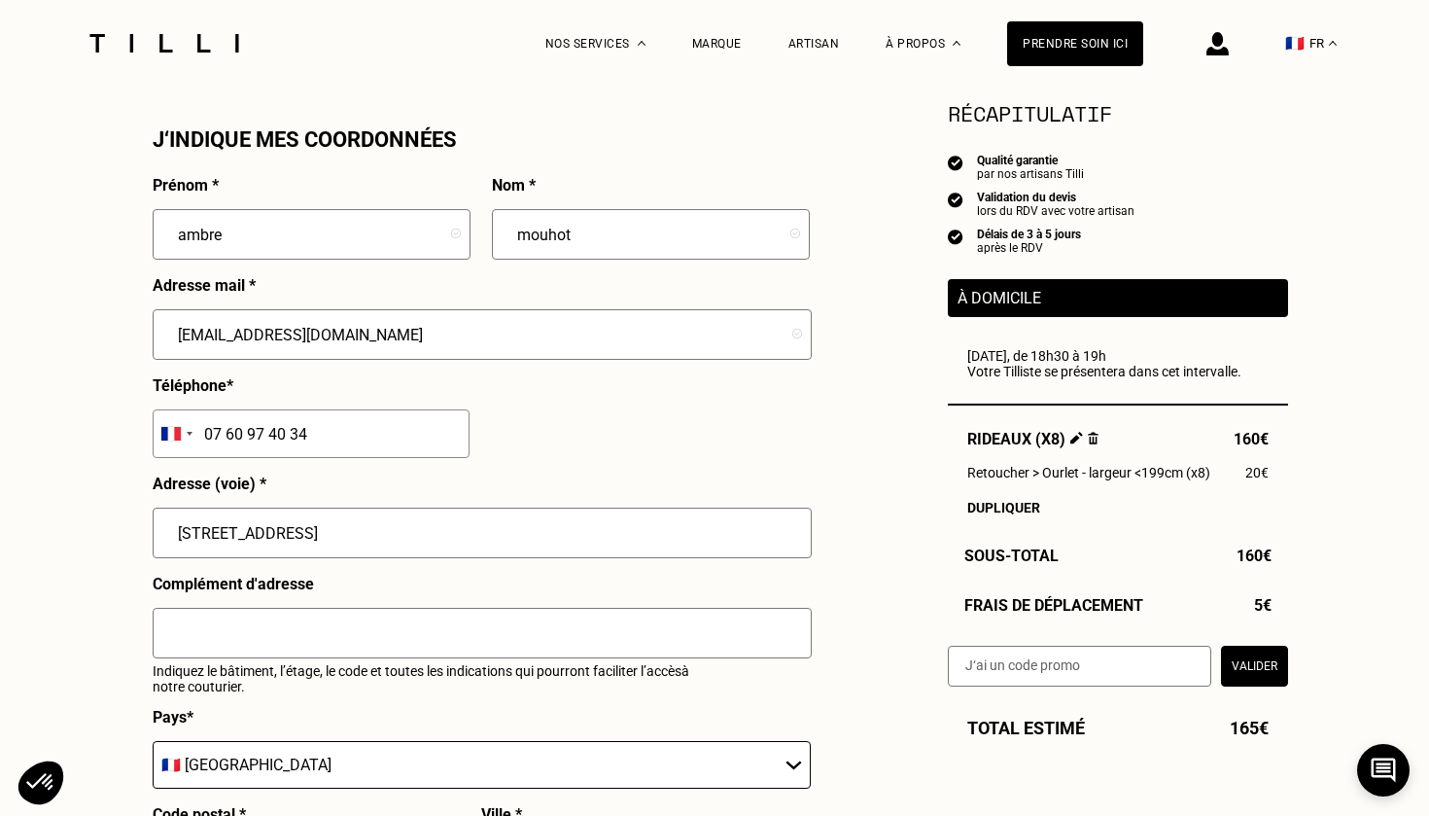
type input "[STREET_ADDRESS]"
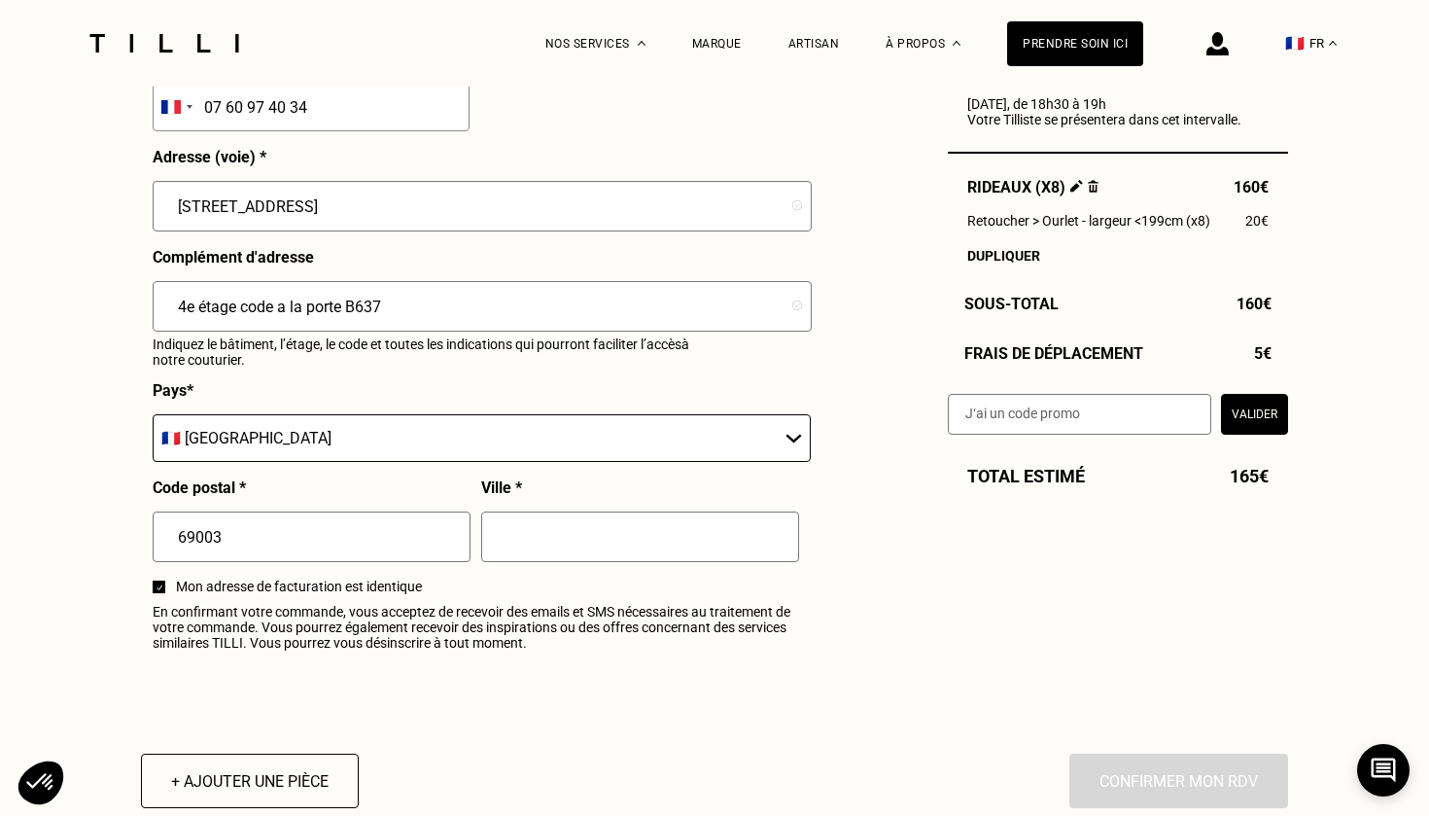
scroll to position [2092, 0]
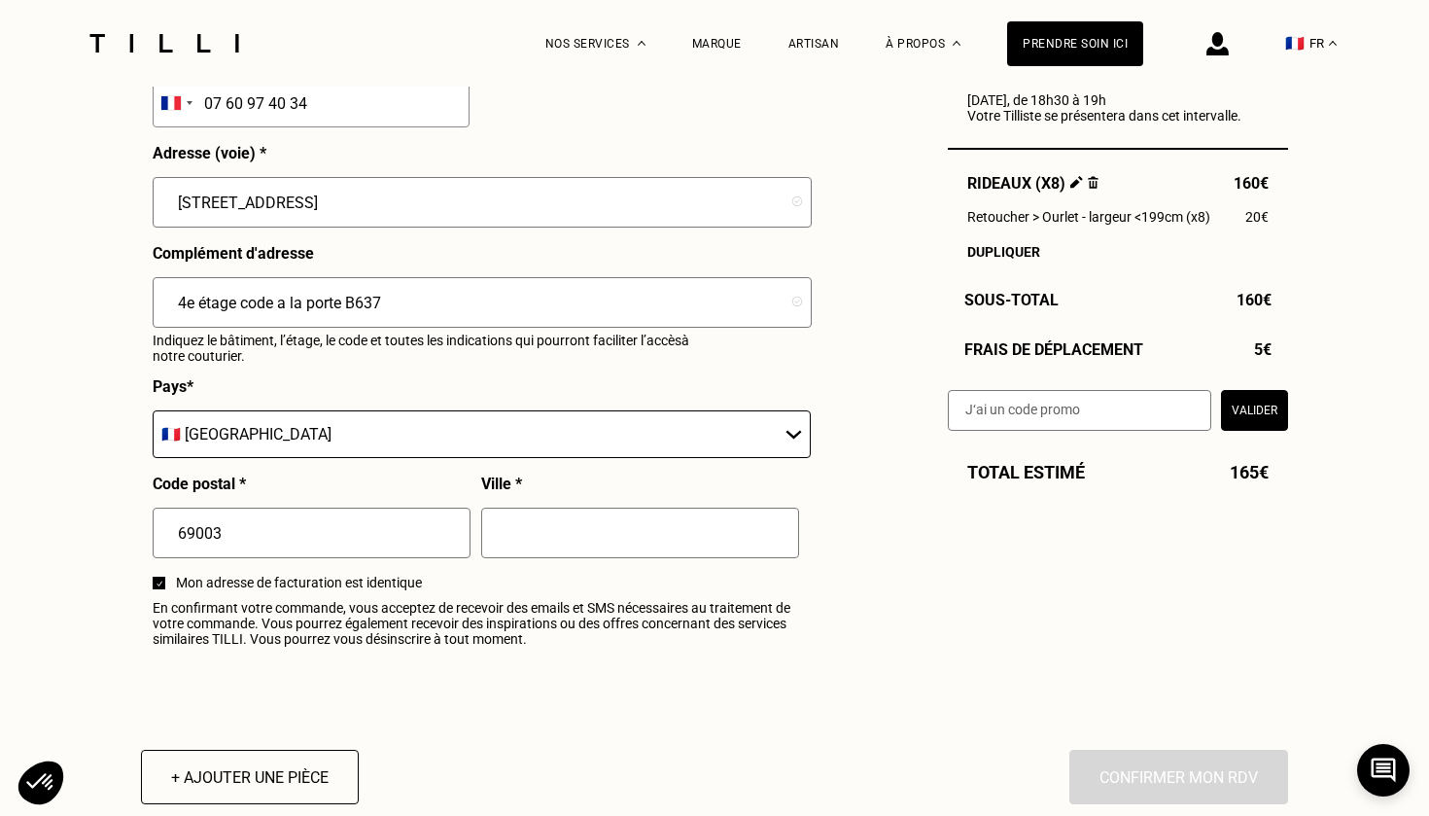
type input "4e étage code a la porte B637"
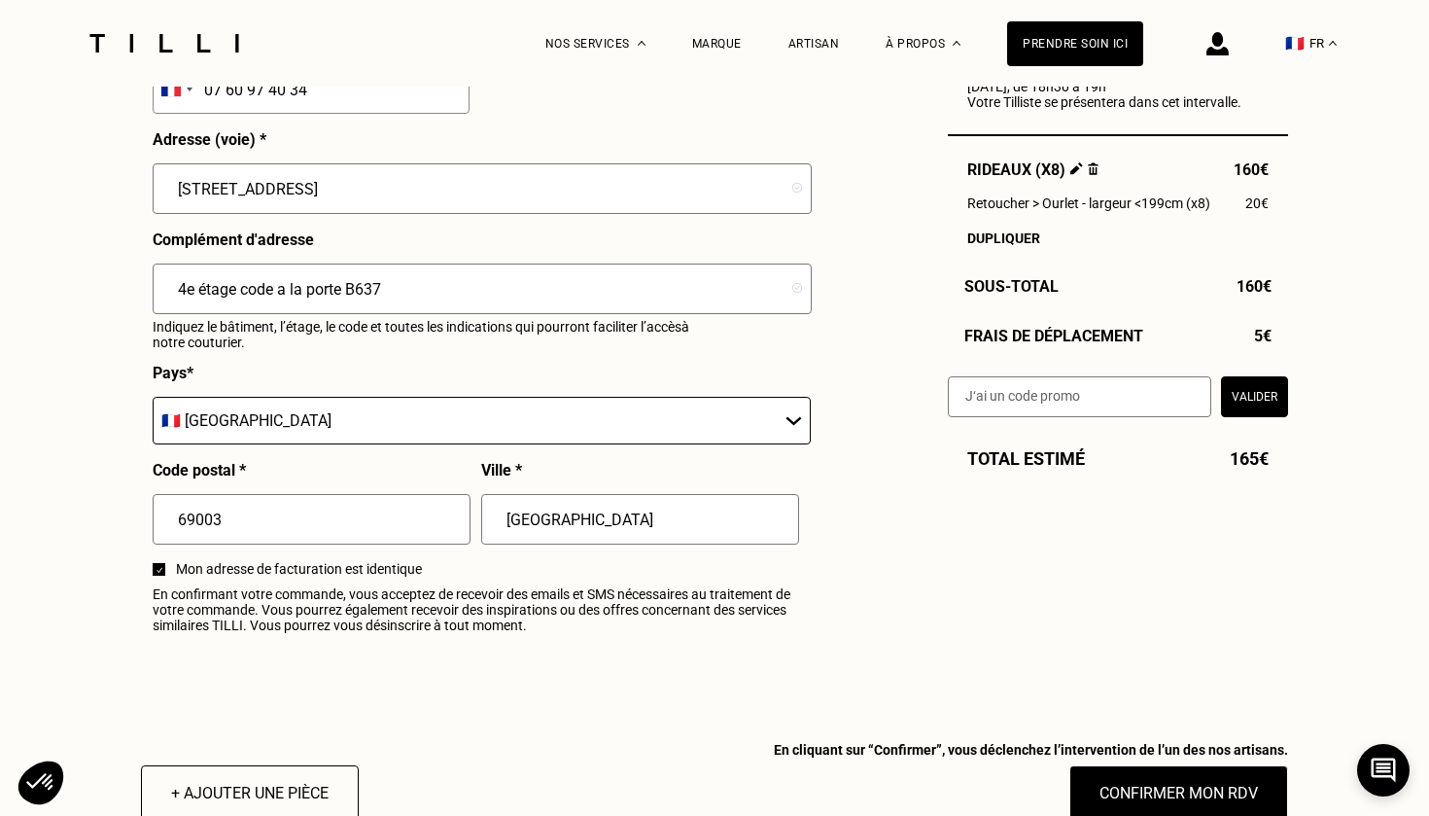
scroll to position [2118, 0]
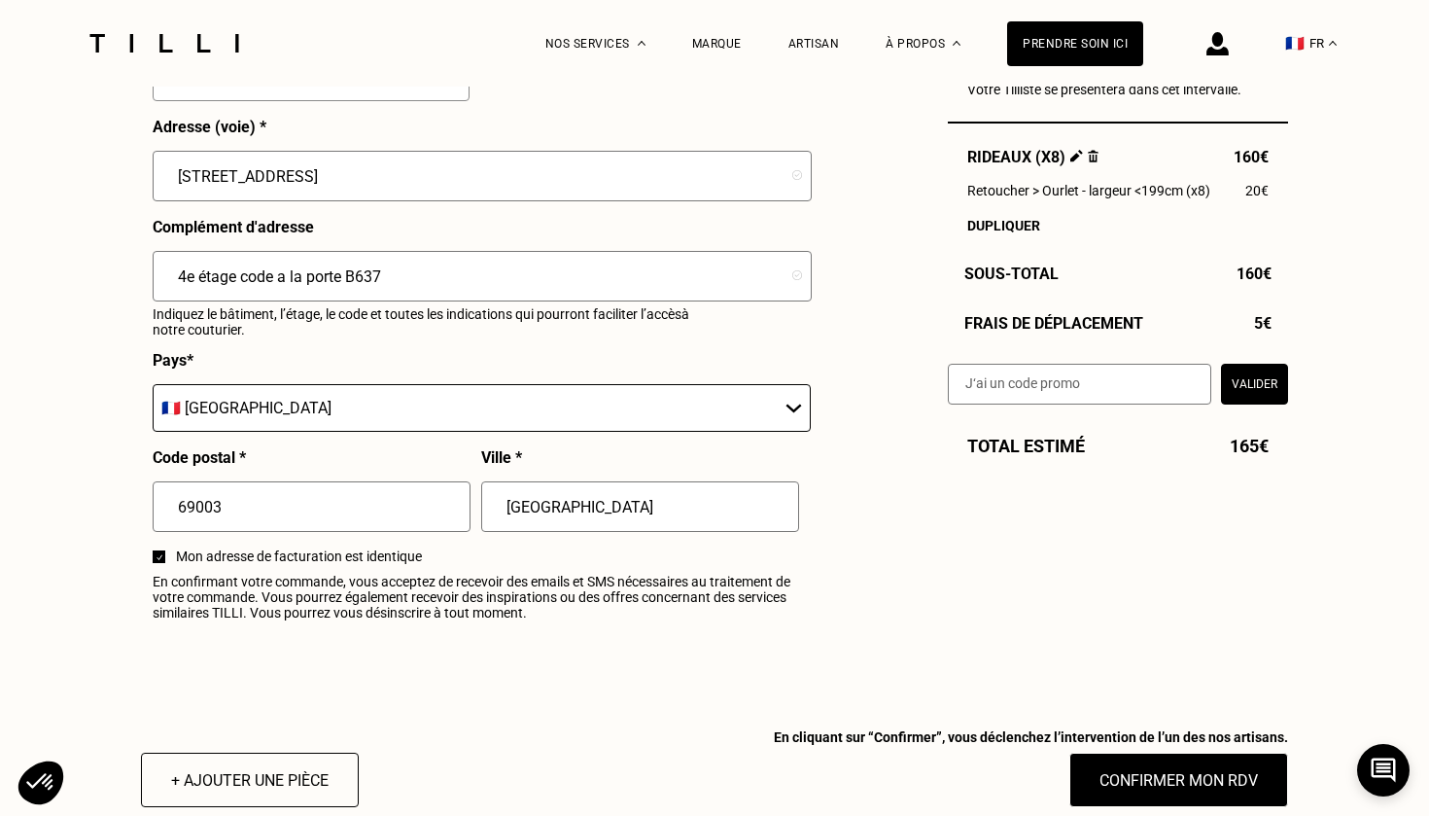
type input "[GEOGRAPHIC_DATA]"
click at [343, 274] on input "4e étage code a la porte B637" at bounding box center [482, 276] width 659 height 51
type input "4e étage code a la porte d'entrée B637"
click at [1122, 772] on button "Confirmer mon RDV" at bounding box center [1179, 780] width 241 height 60
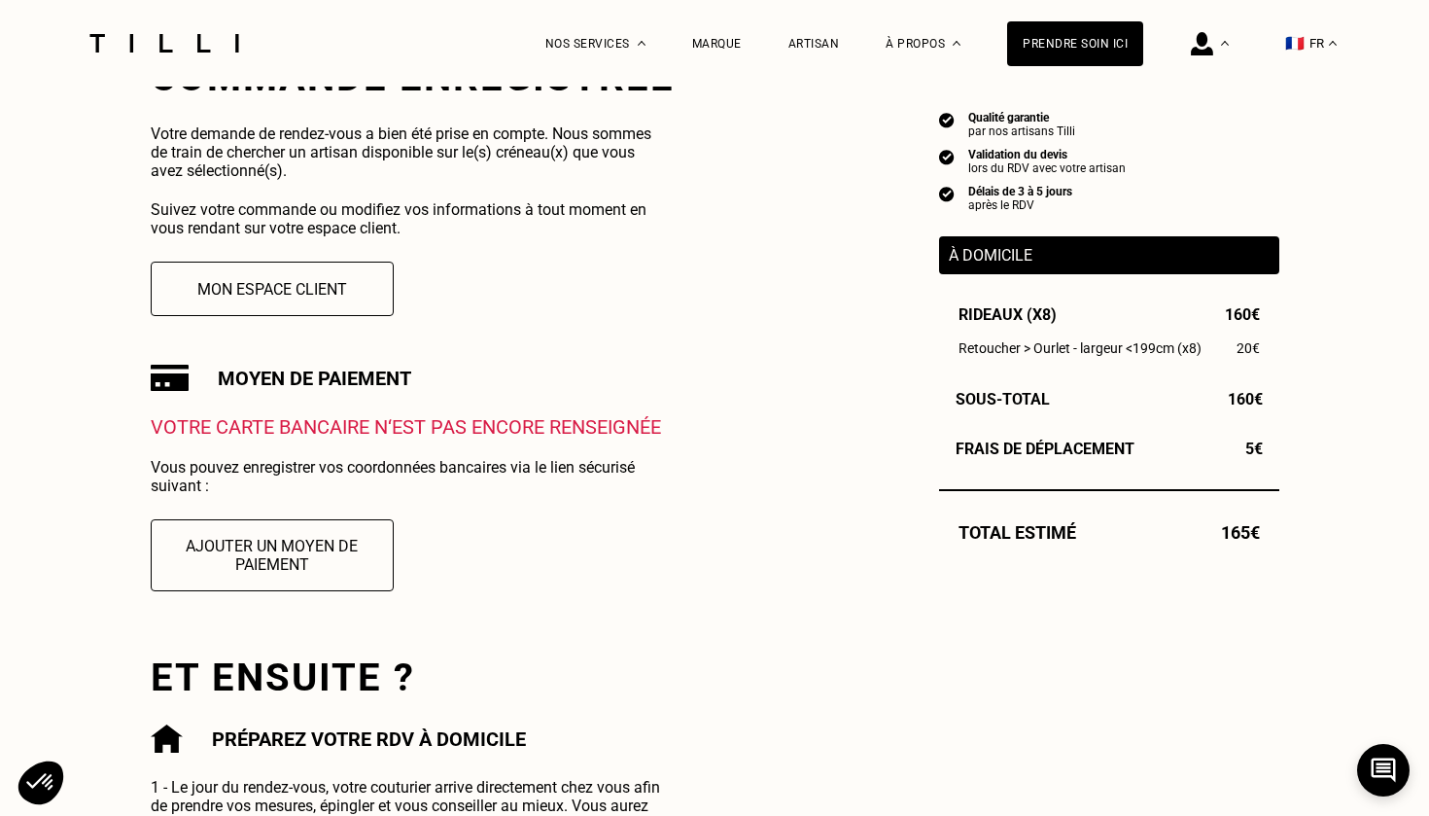
scroll to position [432, 0]
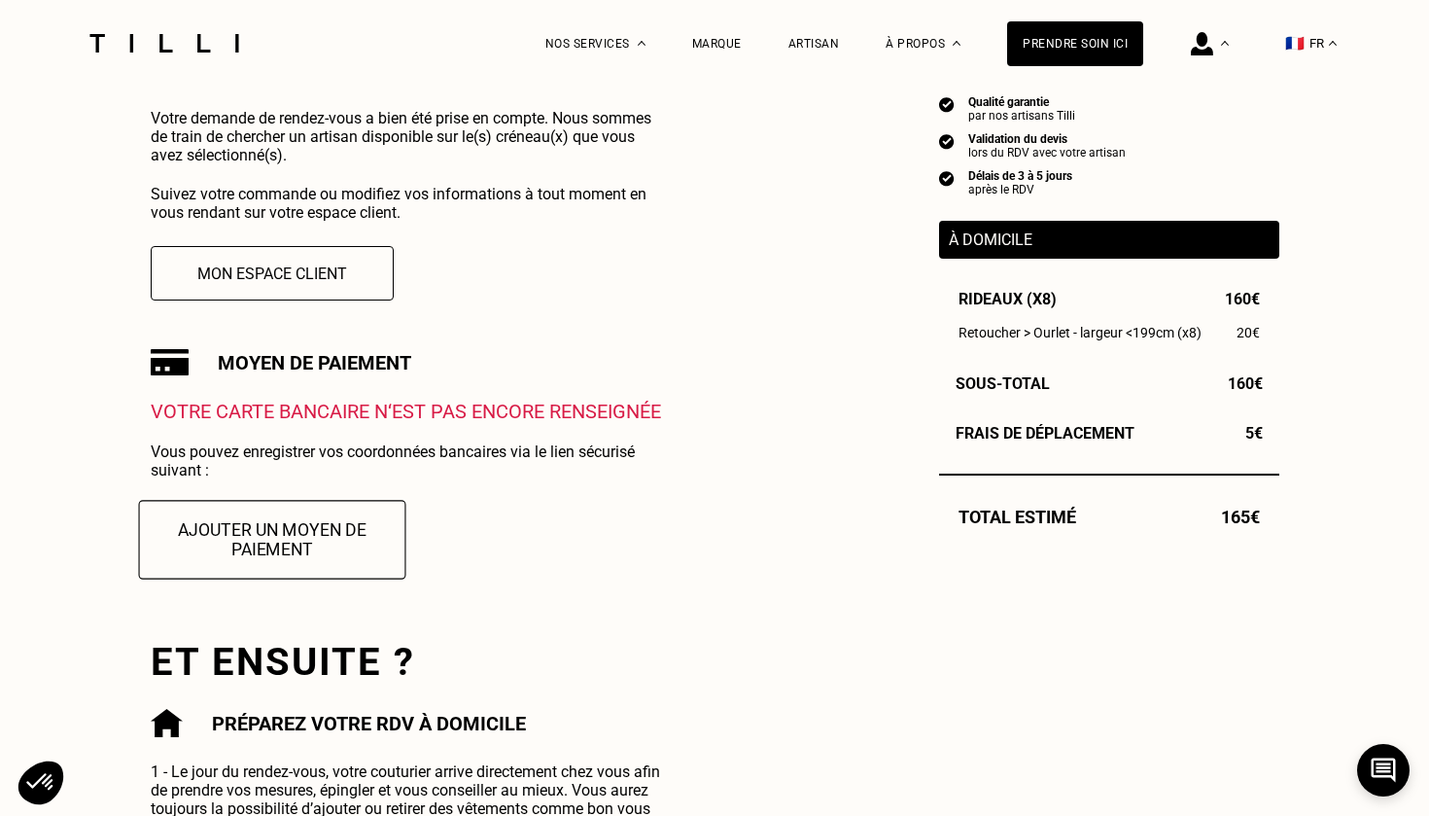
click at [321, 546] on button "Ajouter un moyen de paiement" at bounding box center [271, 539] width 267 height 79
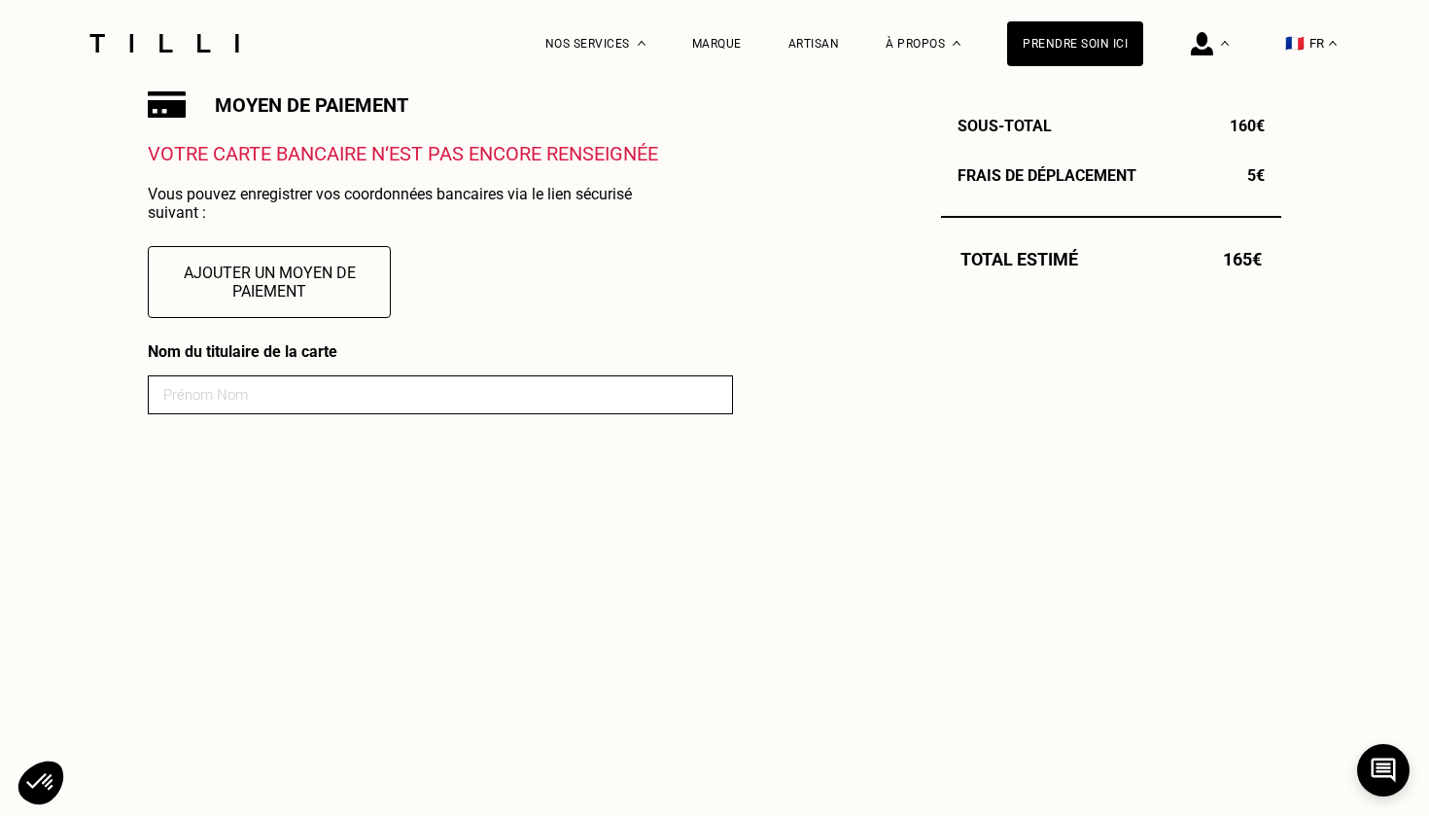
scroll to position [691, 0]
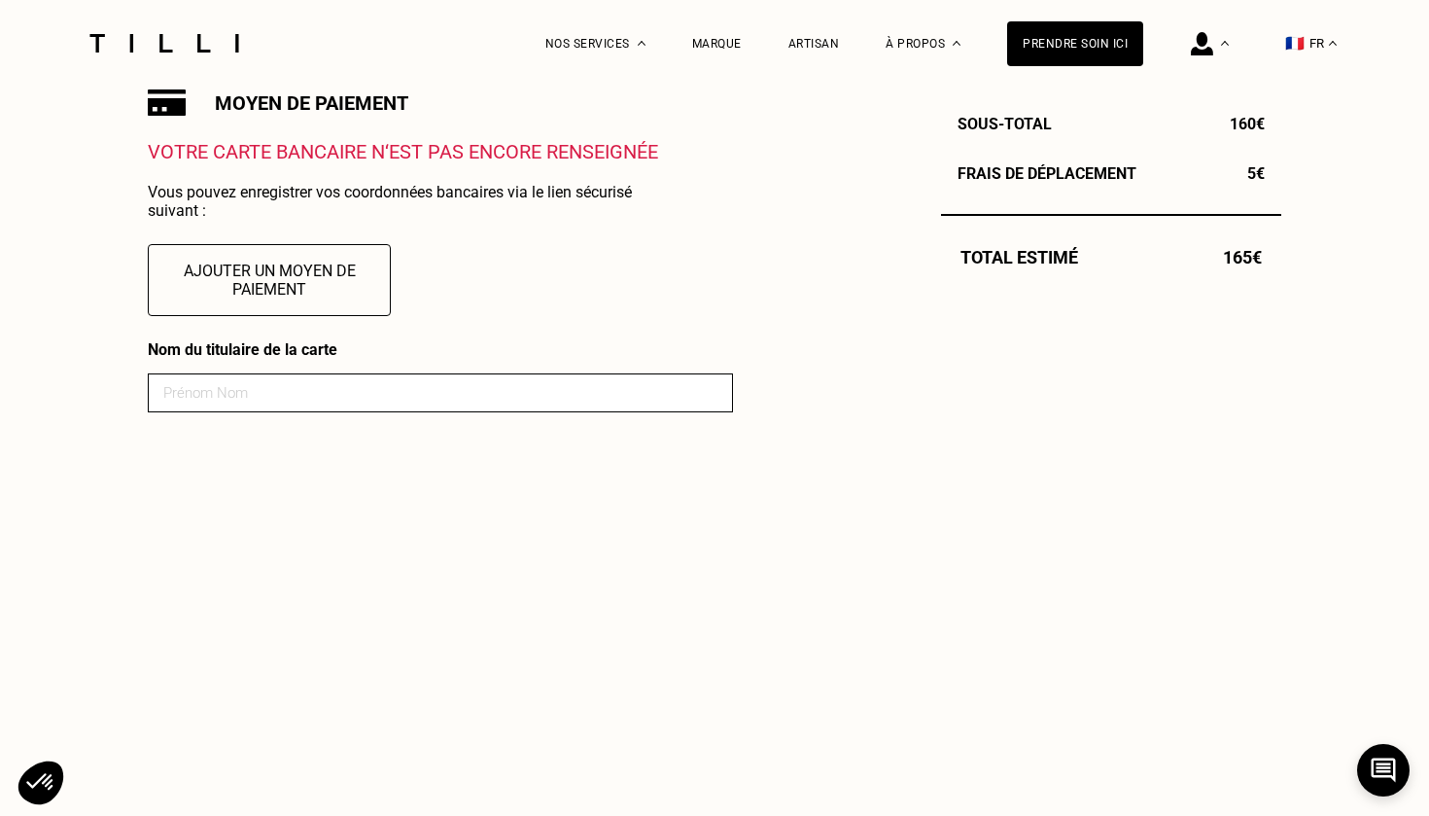
click at [324, 388] on input at bounding box center [440, 392] width 585 height 39
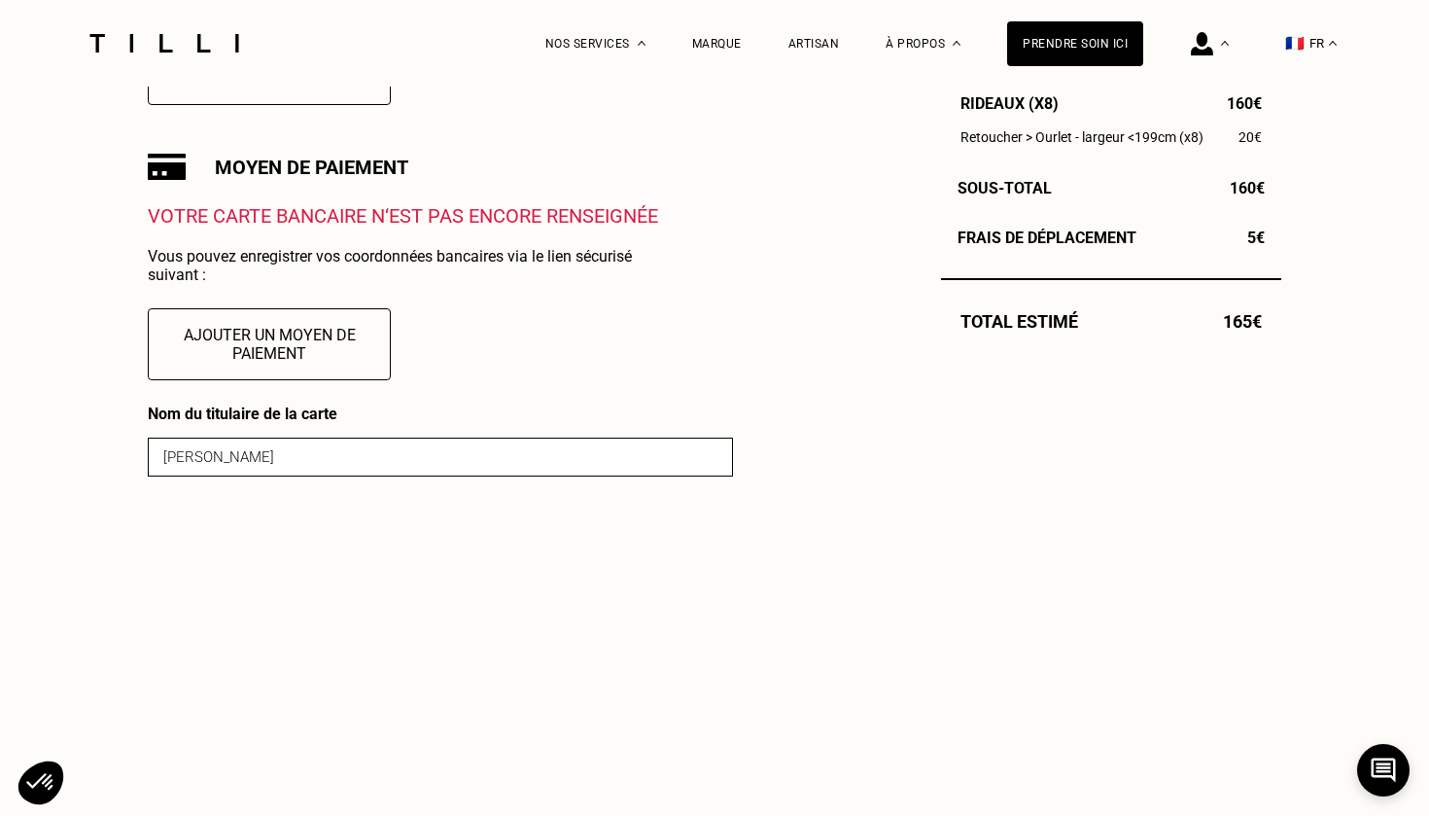
scroll to position [638, 0]
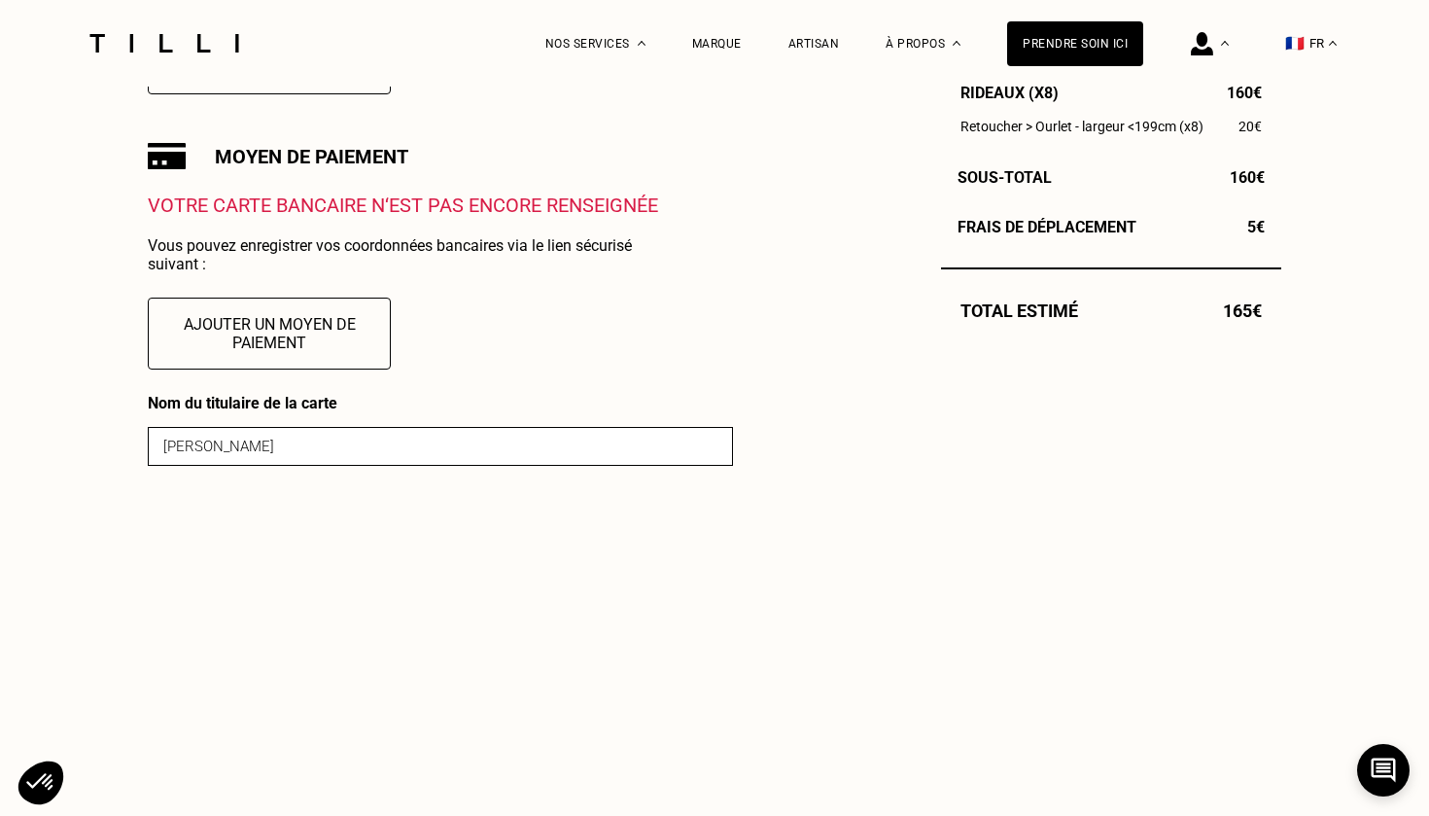
type input "[PERSON_NAME]"
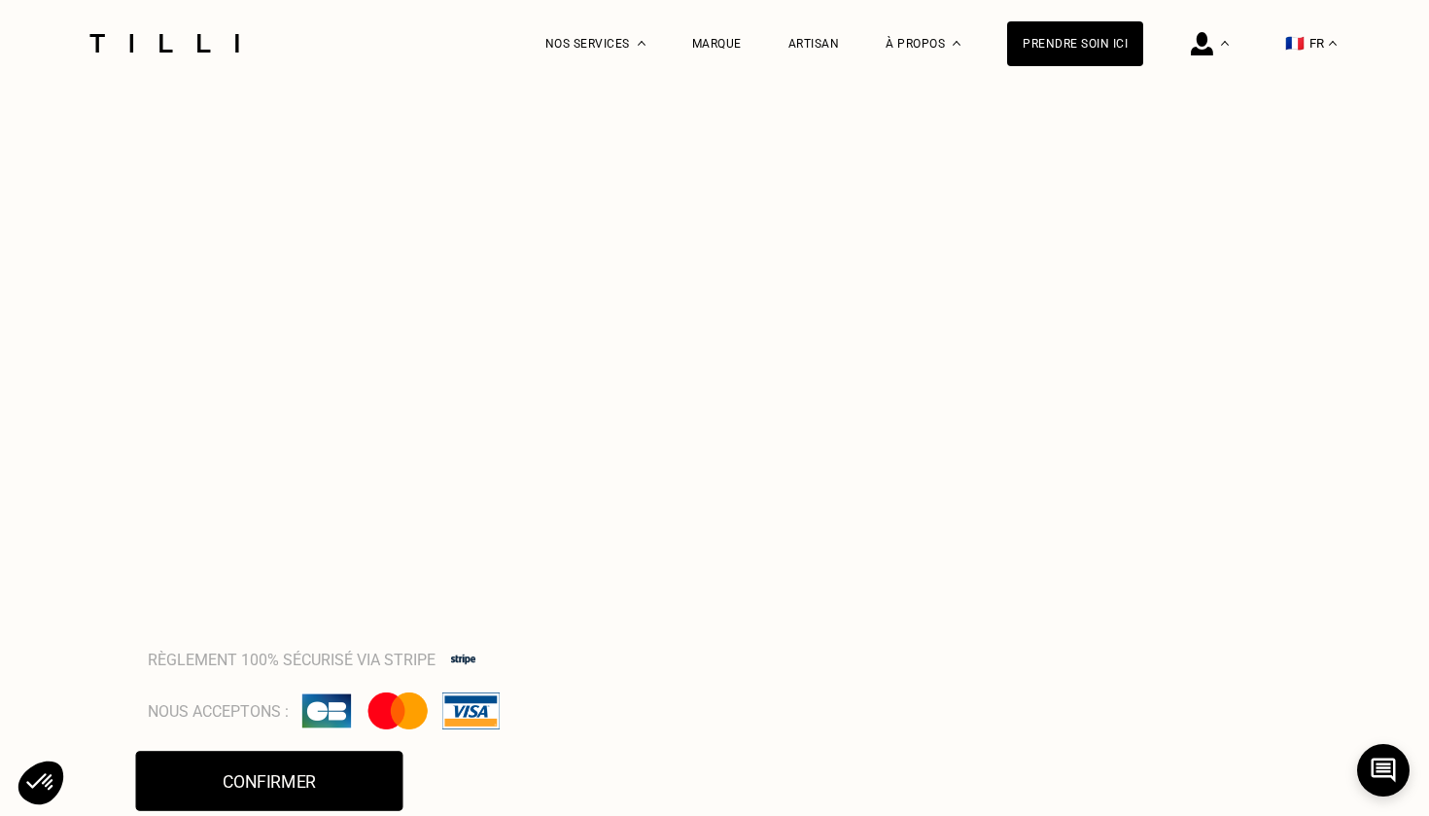
click at [303, 773] on button "Confirmer" at bounding box center [269, 781] width 267 height 60
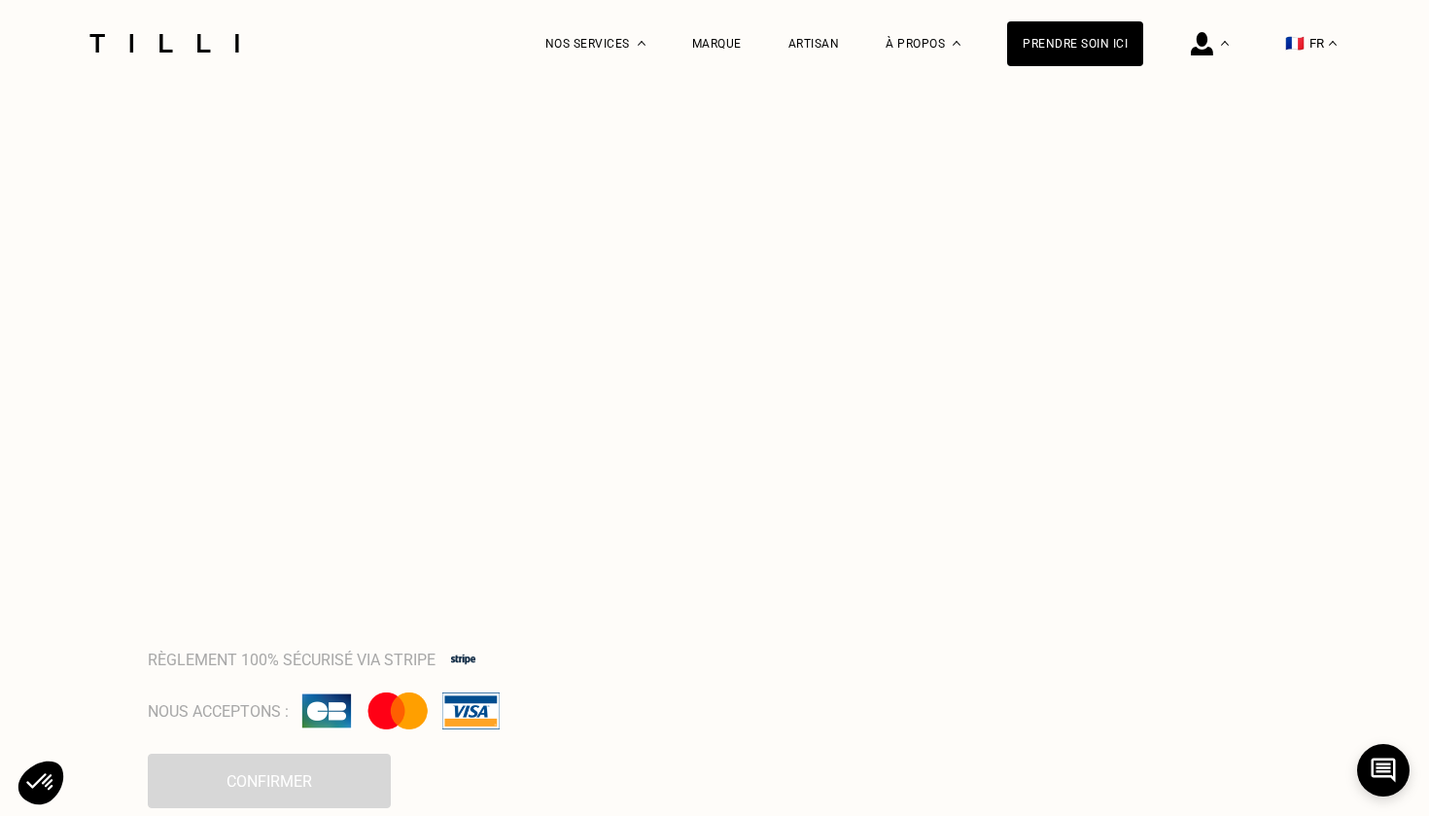
scroll to position [1117, 0]
